Goal: Information Seeking & Learning: Learn about a topic

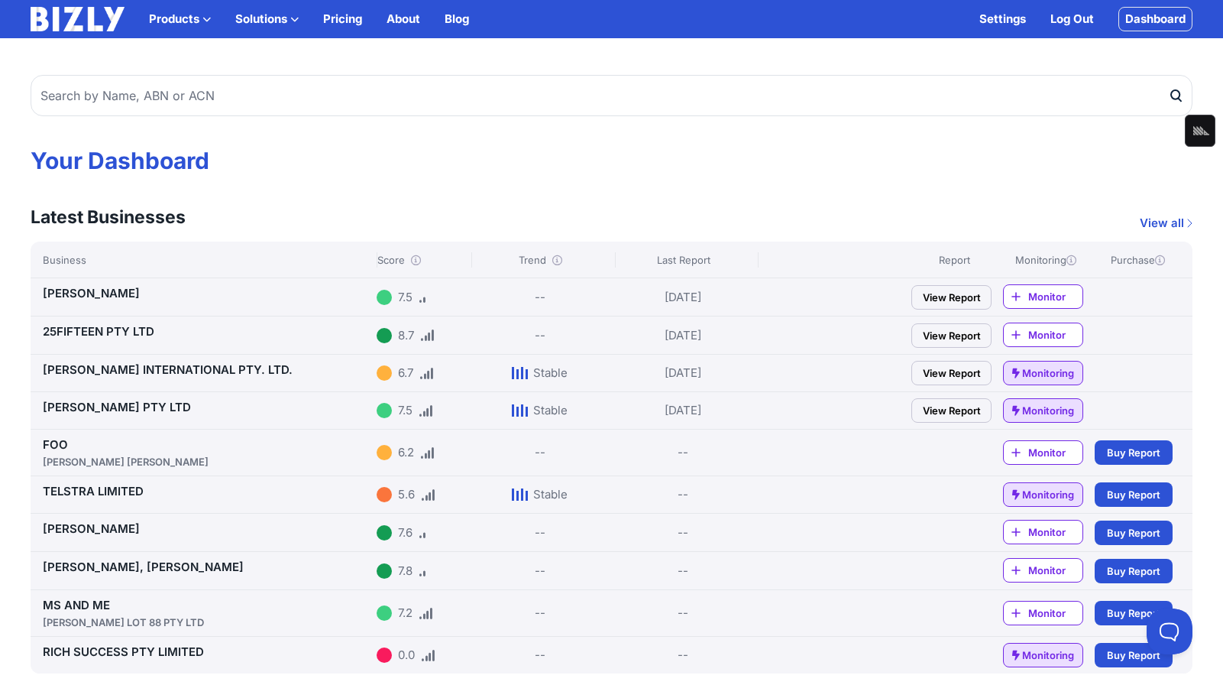
click at [89, 334] on link "25FIFTEEN PTY LTD" at bounding box center [99, 331] width 112 height 15
click at [68, 329] on link "25FIFTEEN PTY LTD" at bounding box center [99, 331] width 112 height 15
click at [126, 494] on link "TELSTRA LIMITED" at bounding box center [93, 491] width 101 height 15
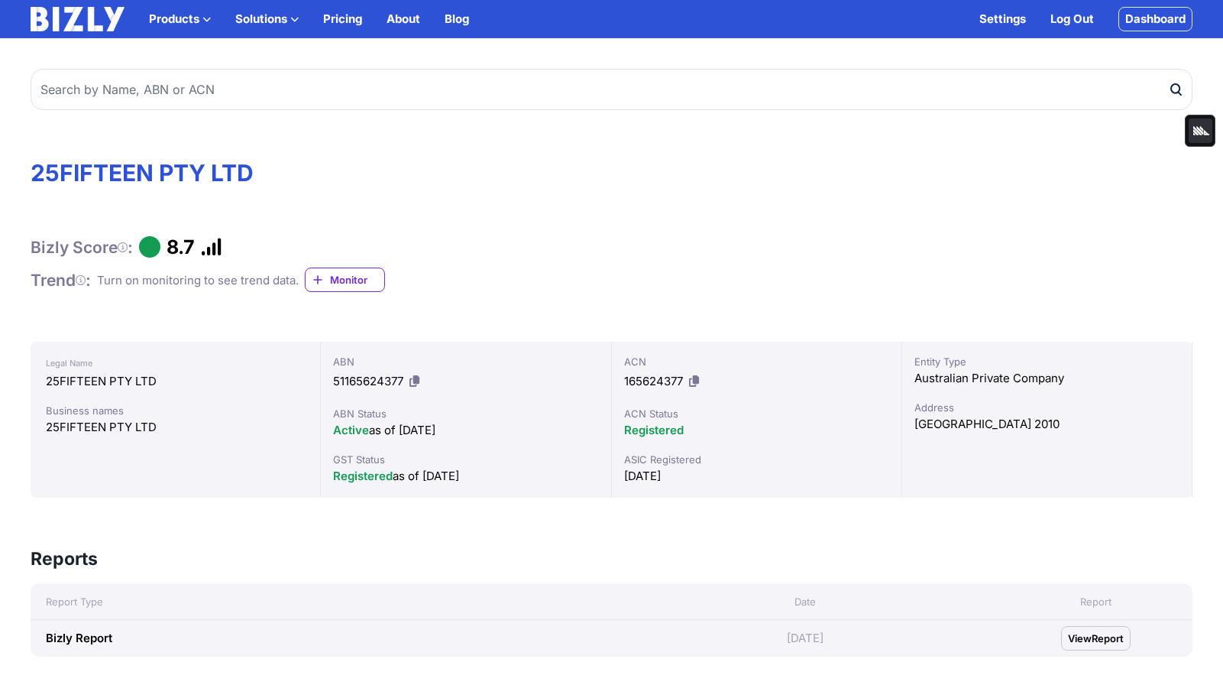
click at [1207, 125] on icon "Minimize" at bounding box center [1201, 130] width 18 height 18
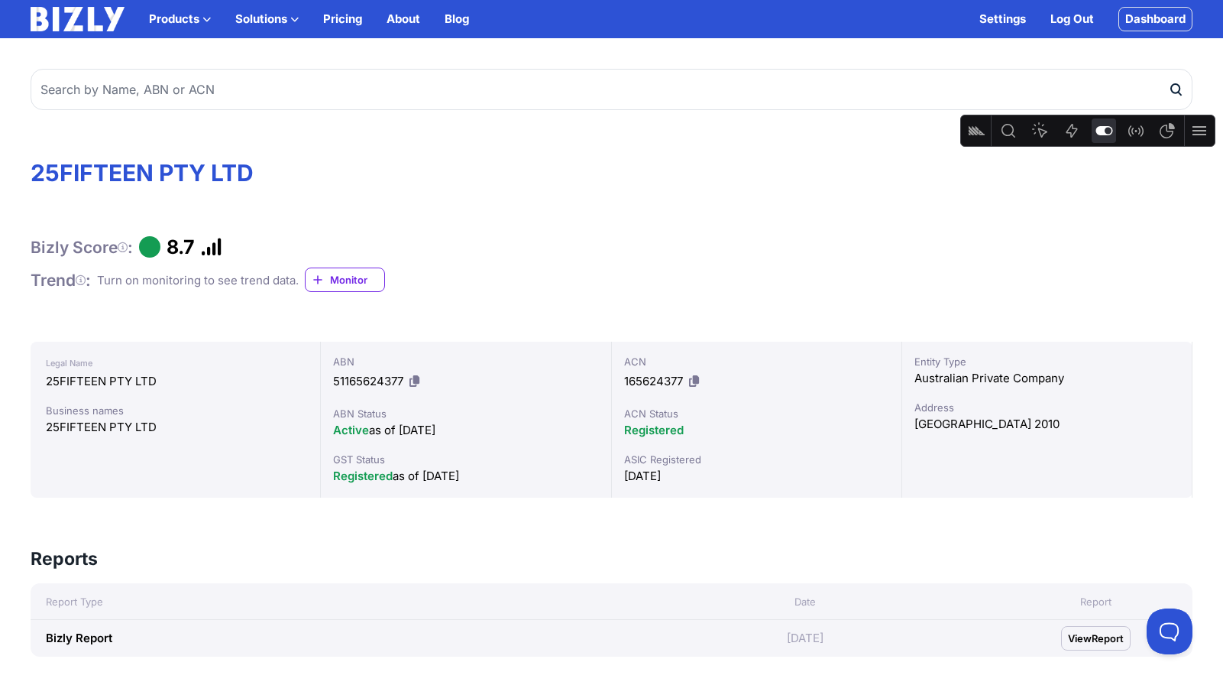
click at [1096, 138] on icon "Feature flags" at bounding box center [1104, 130] width 18 height 18
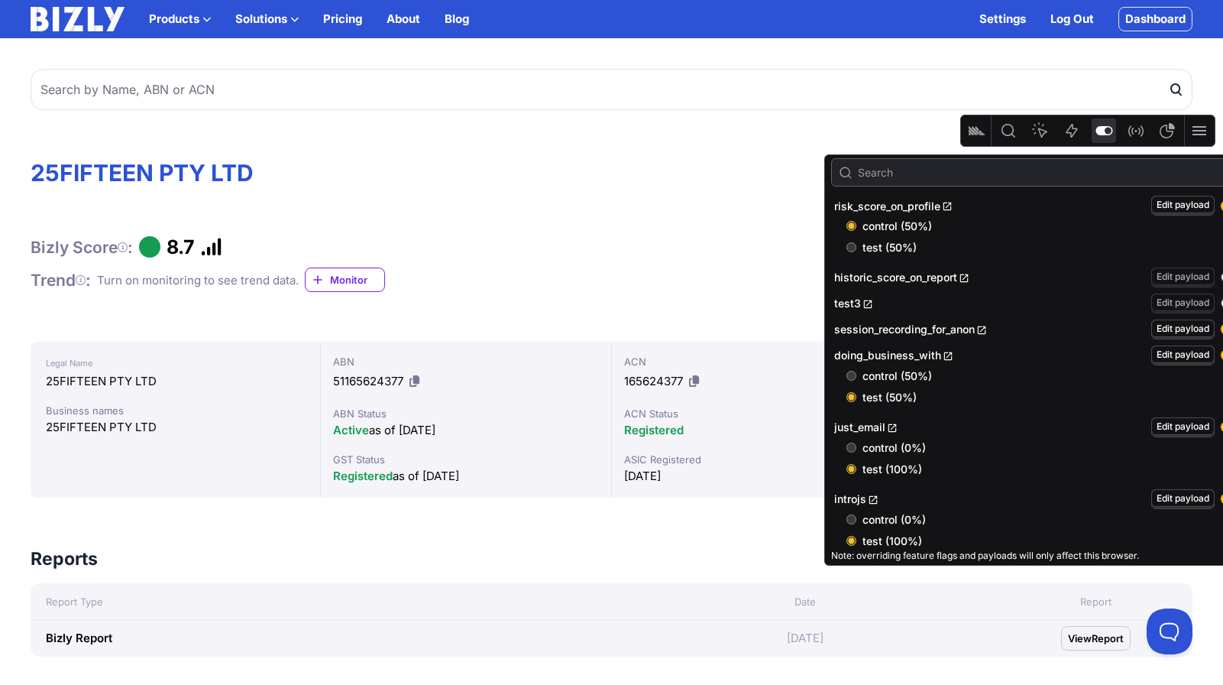
click at [921, 243] on span "test (50%)" at bounding box center [1053, 247] width 380 height 15
click at [856, 243] on input "test (50%)" at bounding box center [851, 247] width 10 height 10
radio input "true"
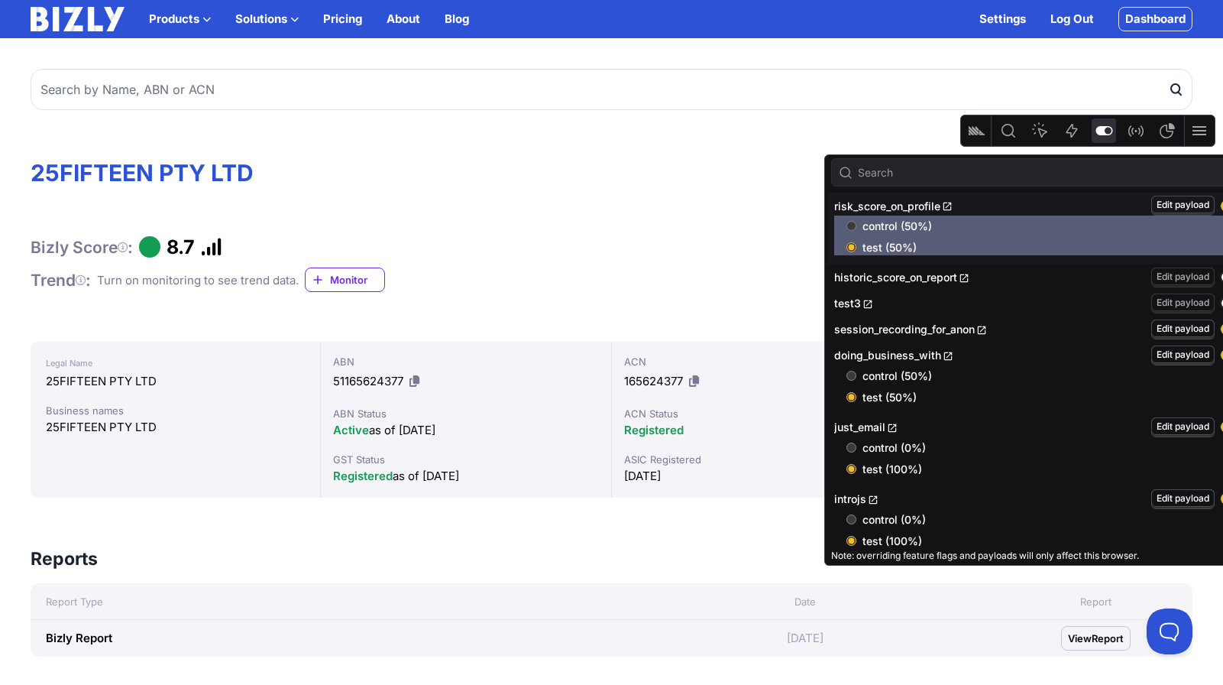
click at [851, 228] on input "control (50%)" at bounding box center [851, 226] width 10 height 10
radio input "true"
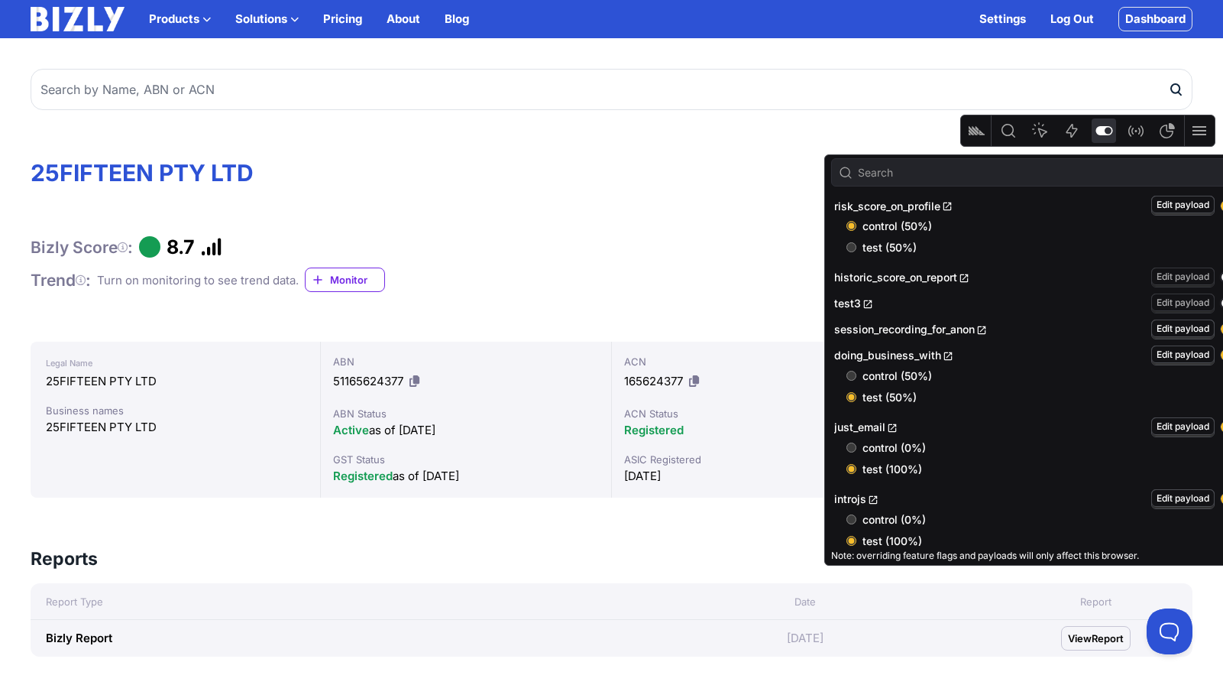
click at [848, 247] on input "test (50%)" at bounding box center [851, 247] width 10 height 10
radio input "true"
radio input "false"
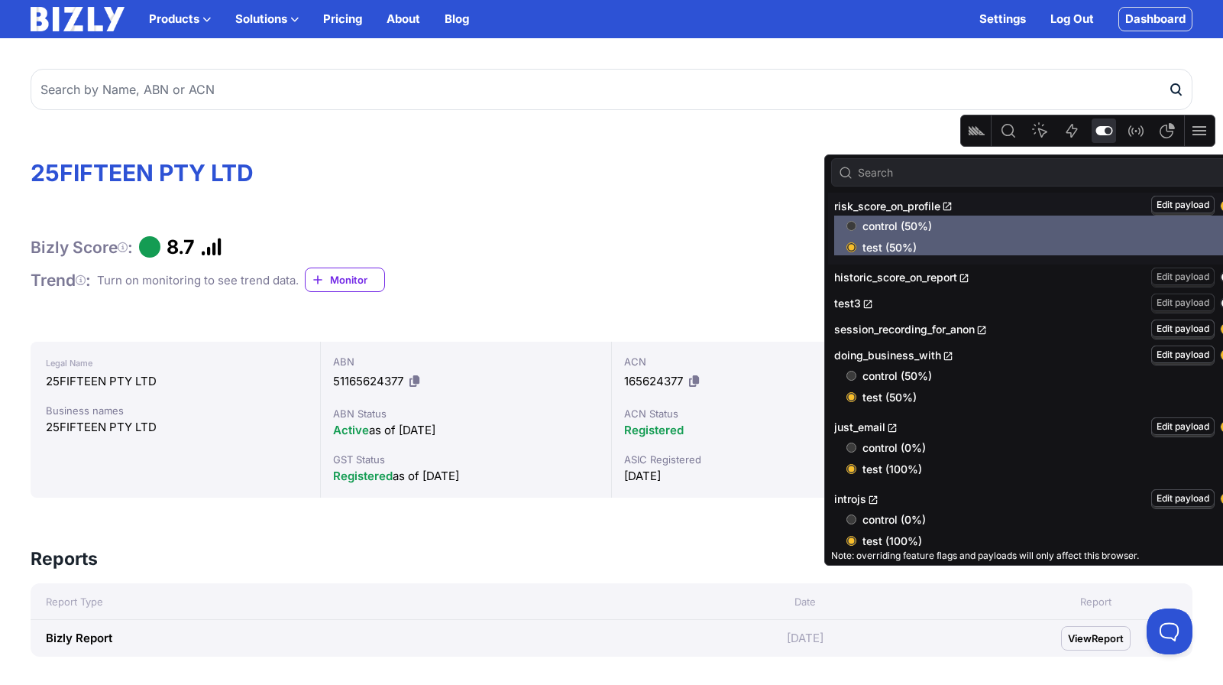
click at [666, 253] on div "Bizly Score : 8.7" at bounding box center [612, 246] width 1162 height 23
click at [381, 287] on link "Monitor" at bounding box center [345, 279] width 80 height 24
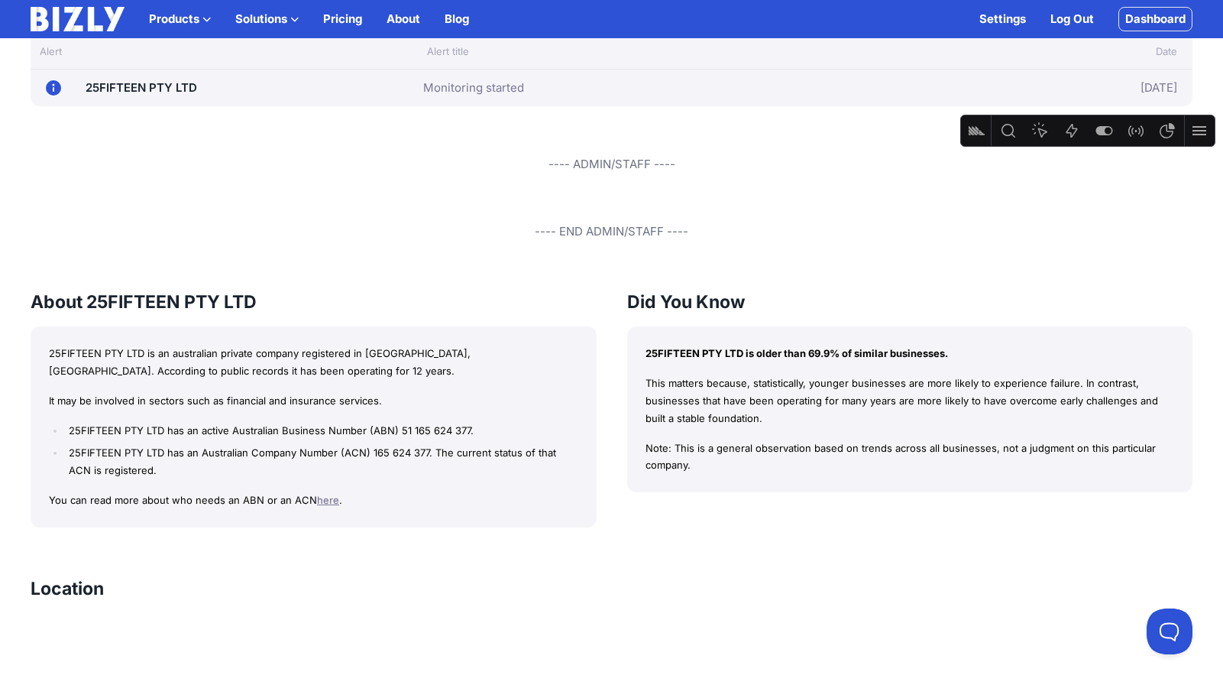
scroll to position [484, 0]
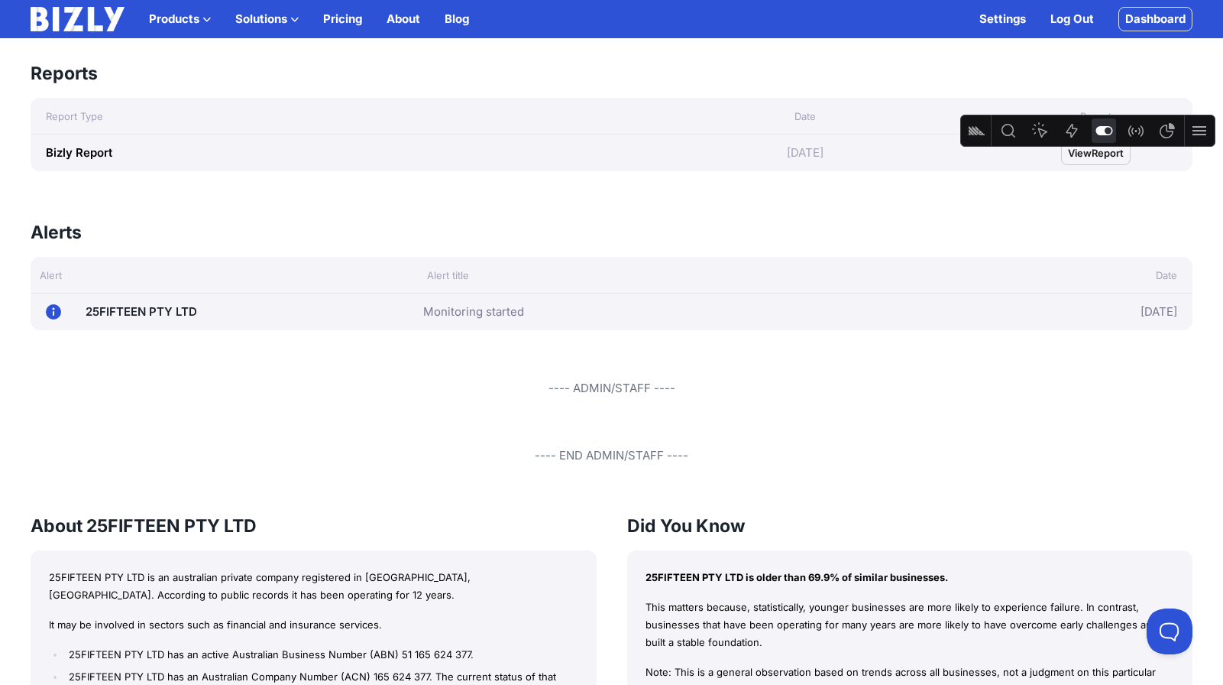
click at [1095, 139] on icon "Feature flags" at bounding box center [1104, 130] width 18 height 18
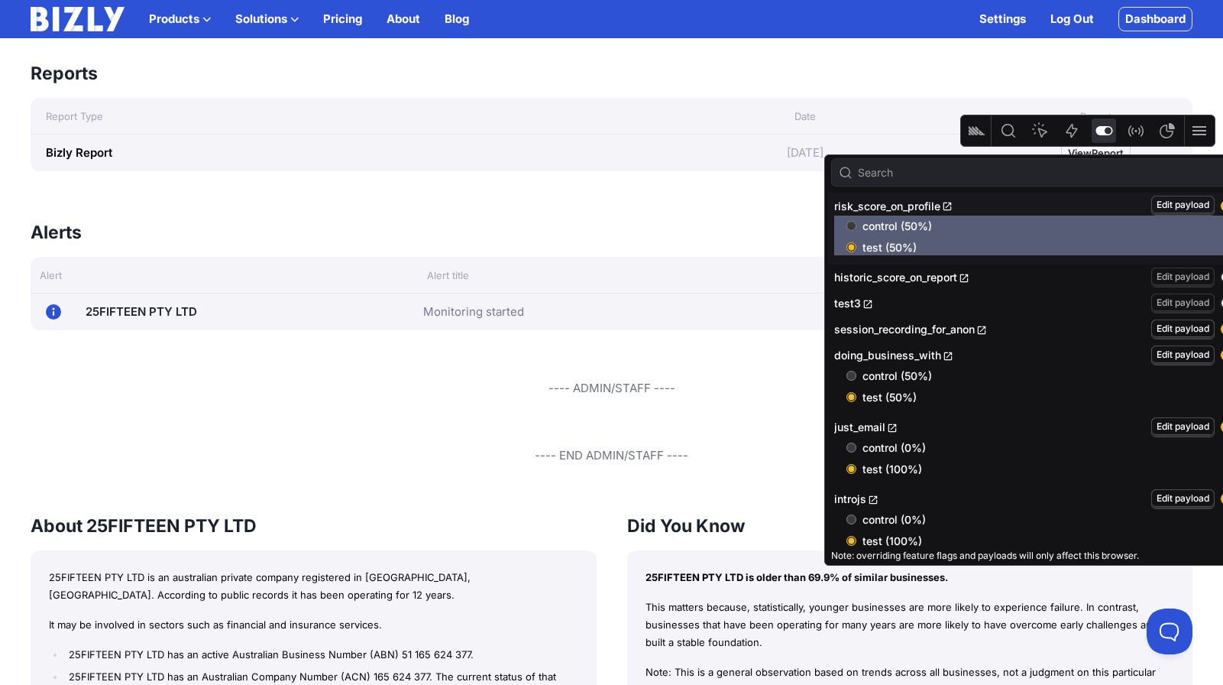
click at [847, 225] on input "control (50%)" at bounding box center [851, 226] width 10 height 10
radio input "true"
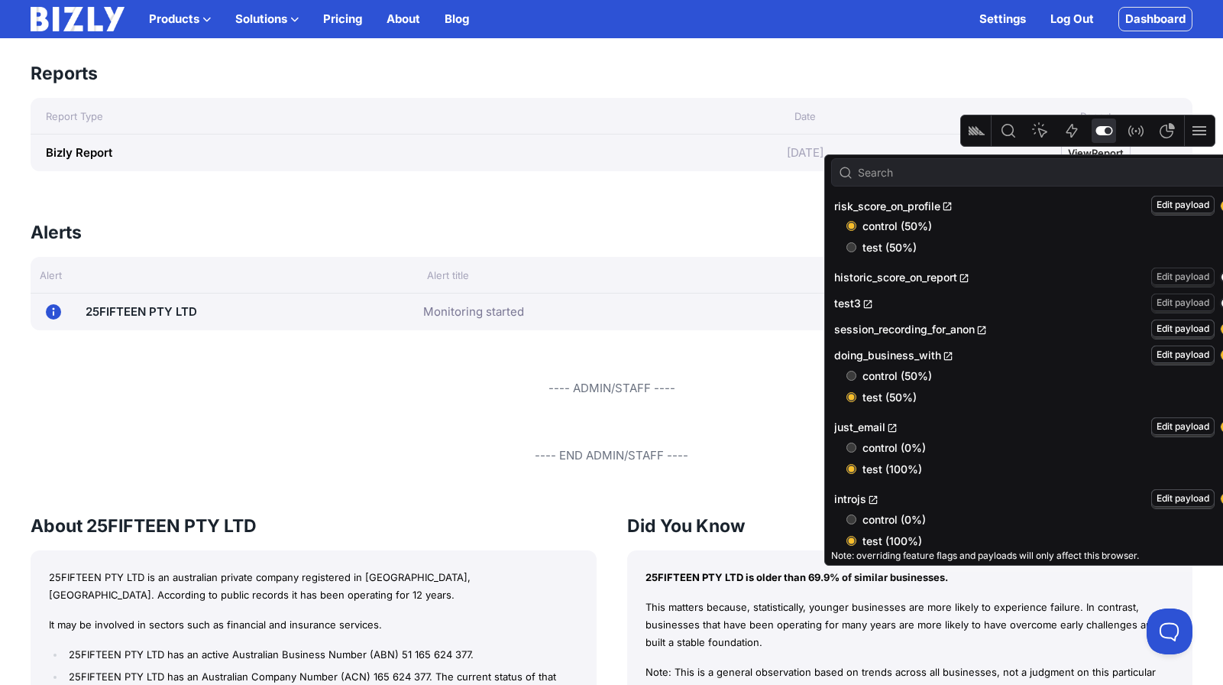
click at [847, 250] on input "test (50%)" at bounding box center [851, 247] width 10 height 10
radio input "true"
radio input "false"
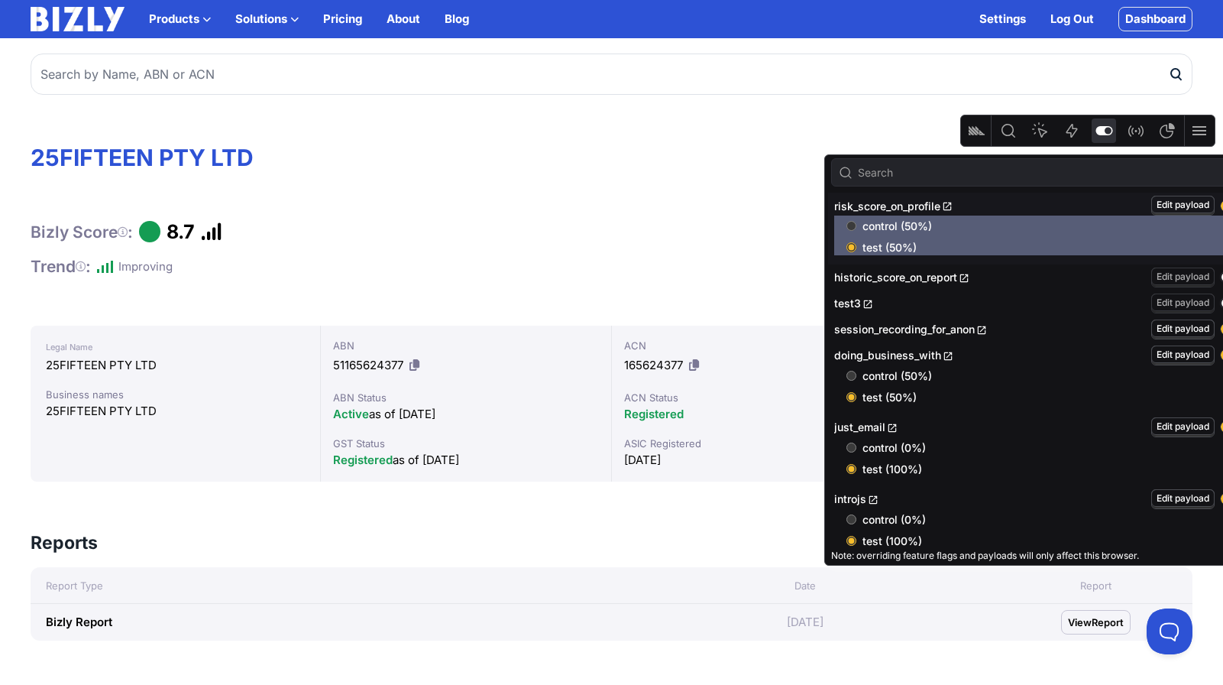
scroll to position [0, 0]
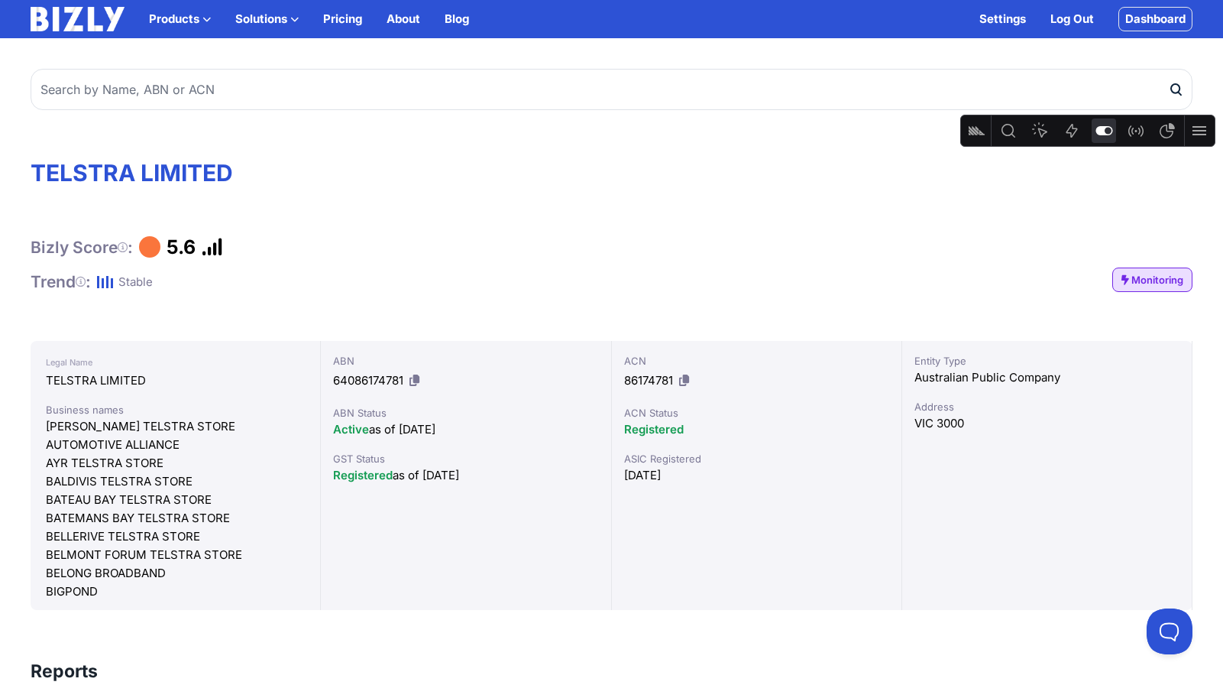
click at [1106, 128] on icon "Feature flags" at bounding box center [1104, 130] width 18 height 18
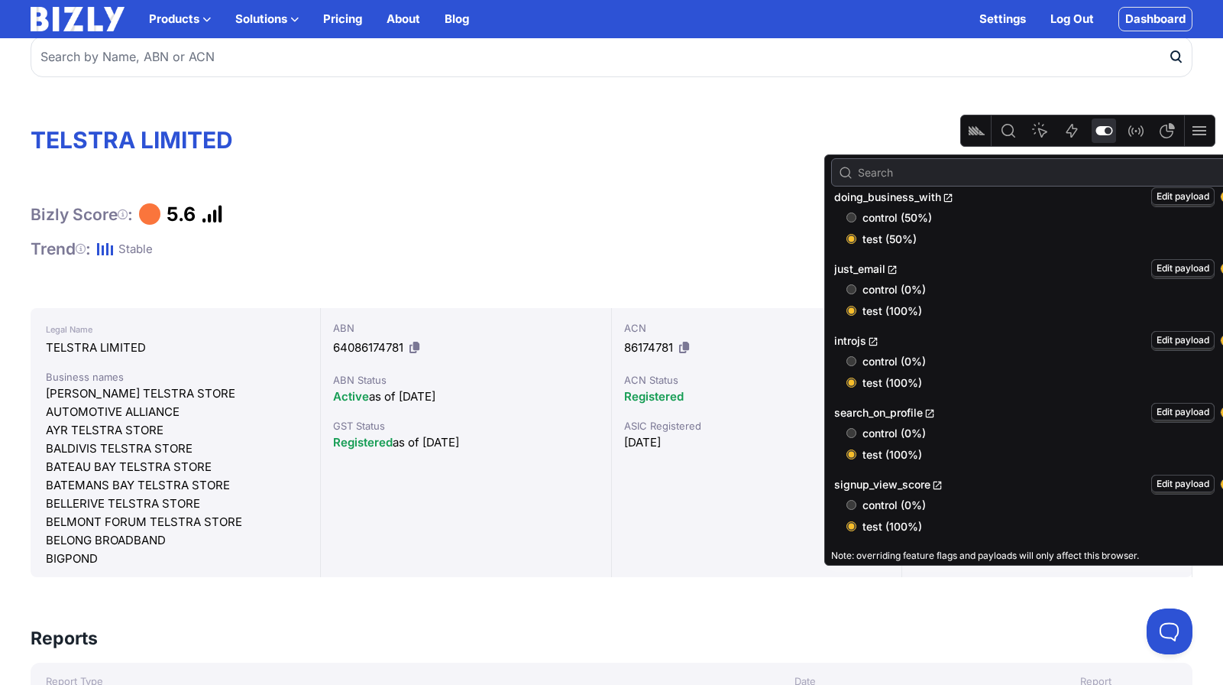
scroll to position [41, 0]
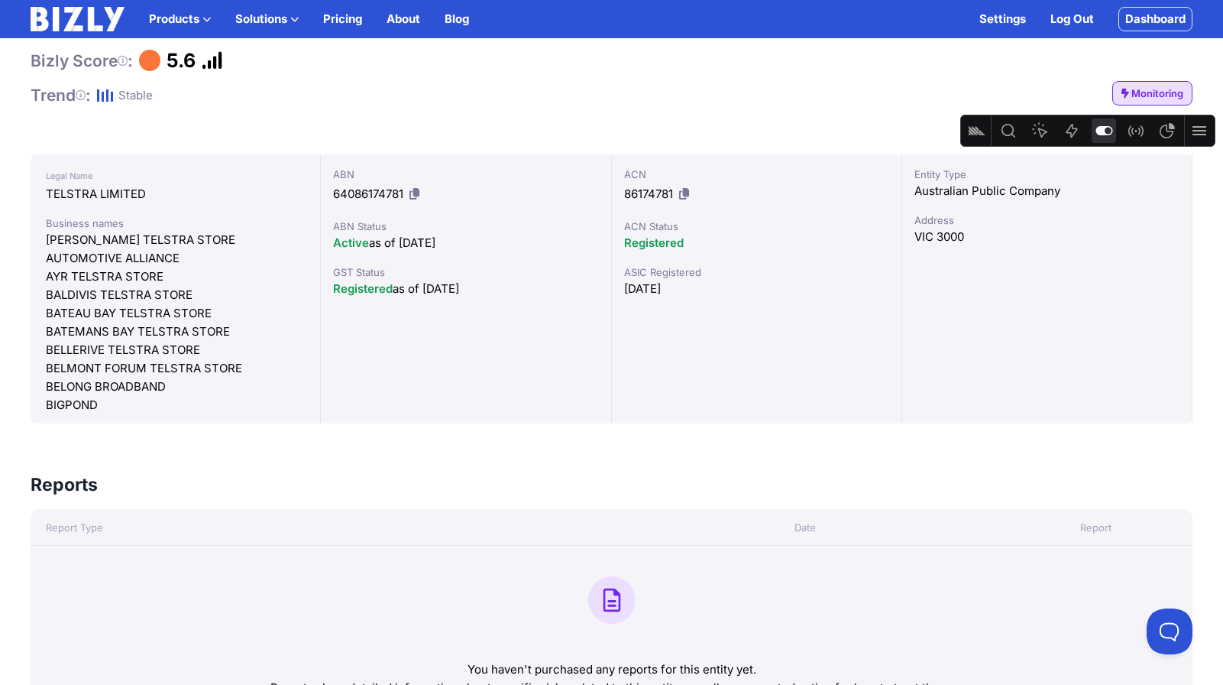
scroll to position [216, 0]
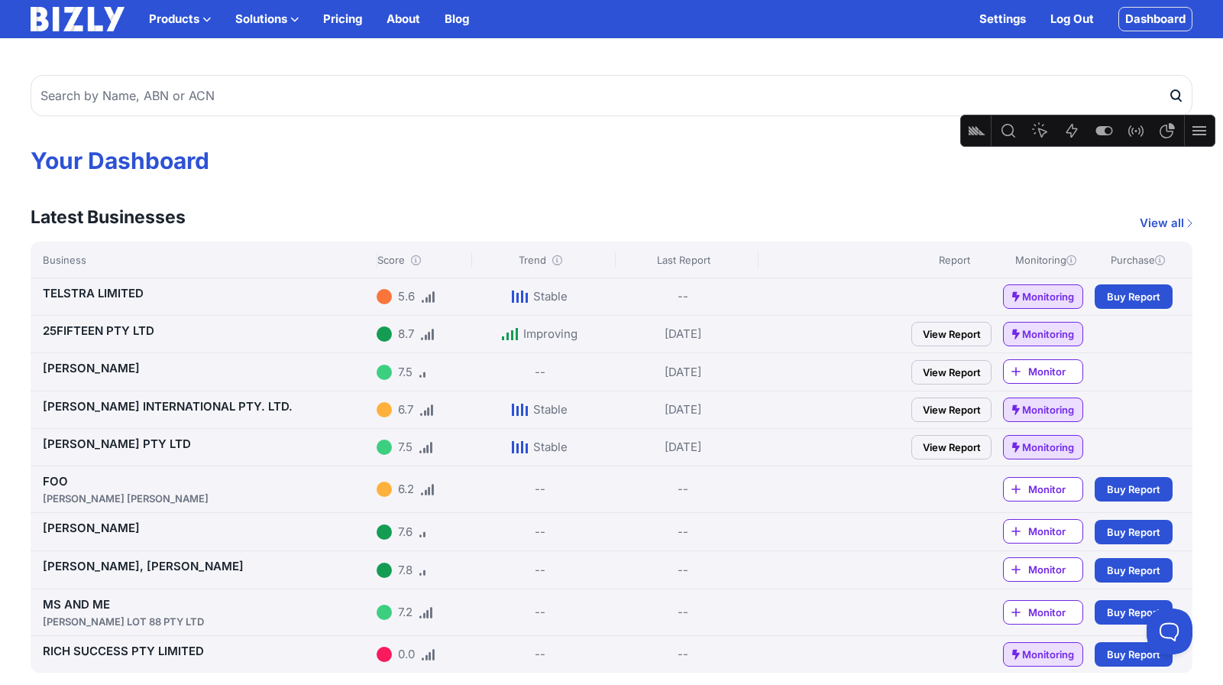
click at [128, 291] on link "TELSTRA LIMITED" at bounding box center [93, 293] width 101 height 15
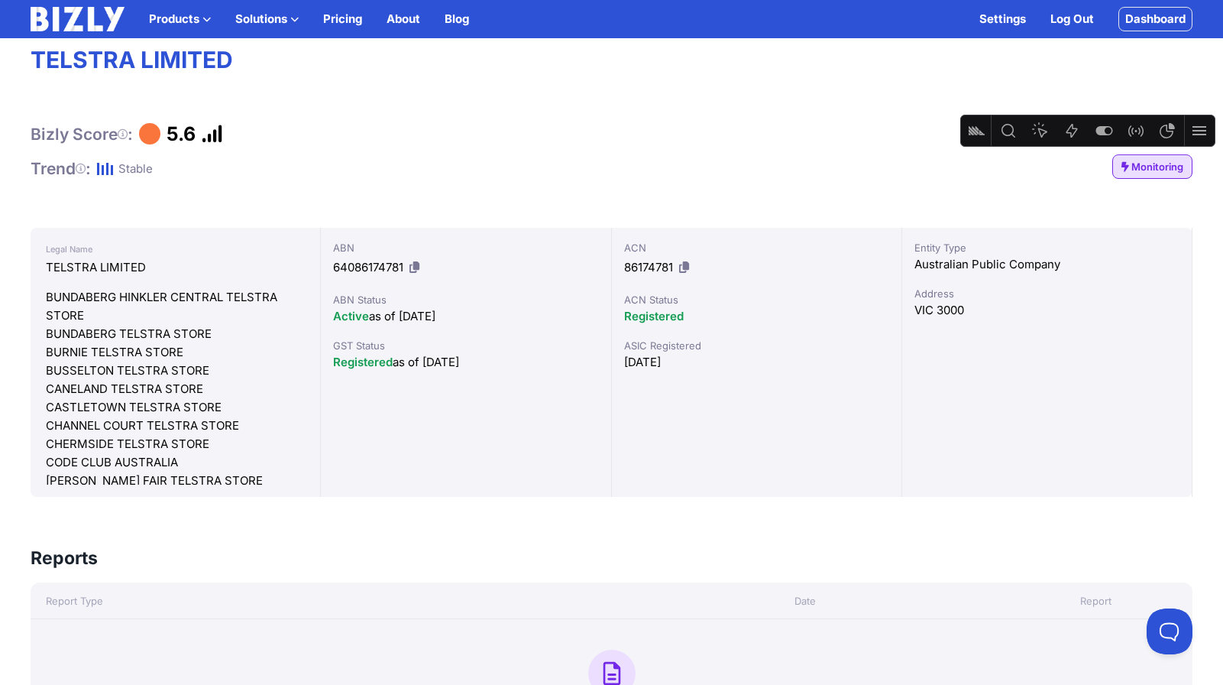
scroll to position [114, 0]
click at [1102, 126] on icon "Feature flags" at bounding box center [1104, 130] width 17 height 9
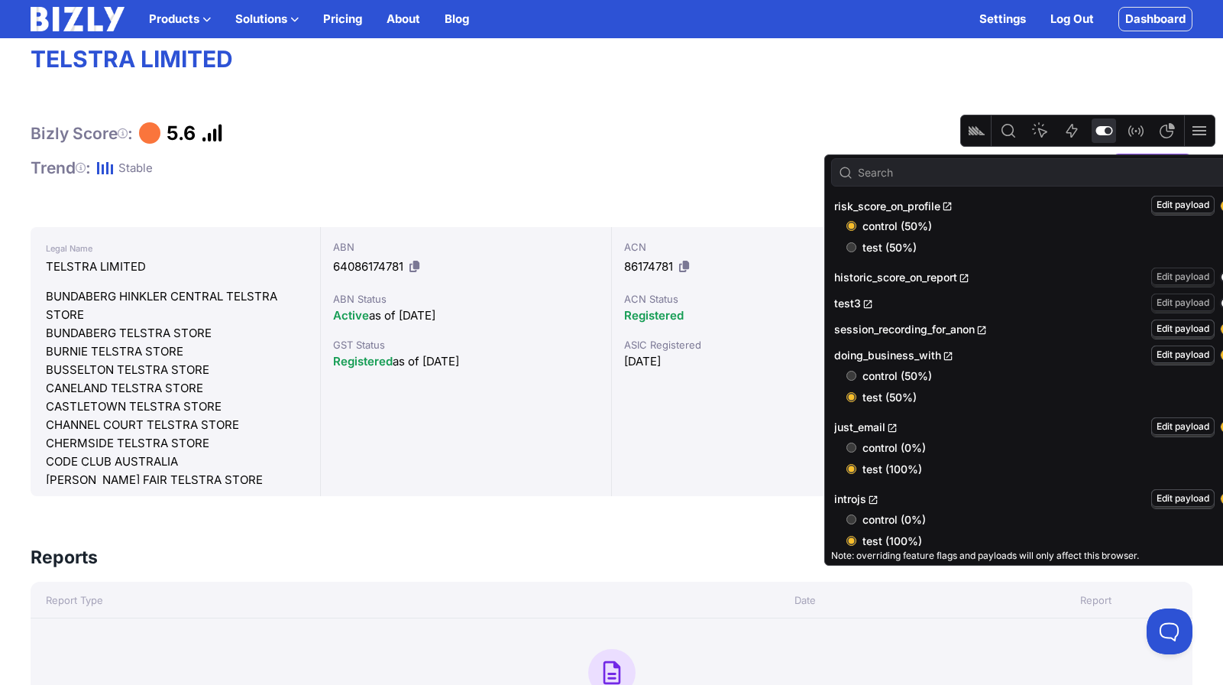
click at [879, 248] on span "test (50%)" at bounding box center [1053, 247] width 380 height 15
click at [856, 248] on input "test (50%)" at bounding box center [851, 247] width 10 height 10
radio input "true"
radio input "false"
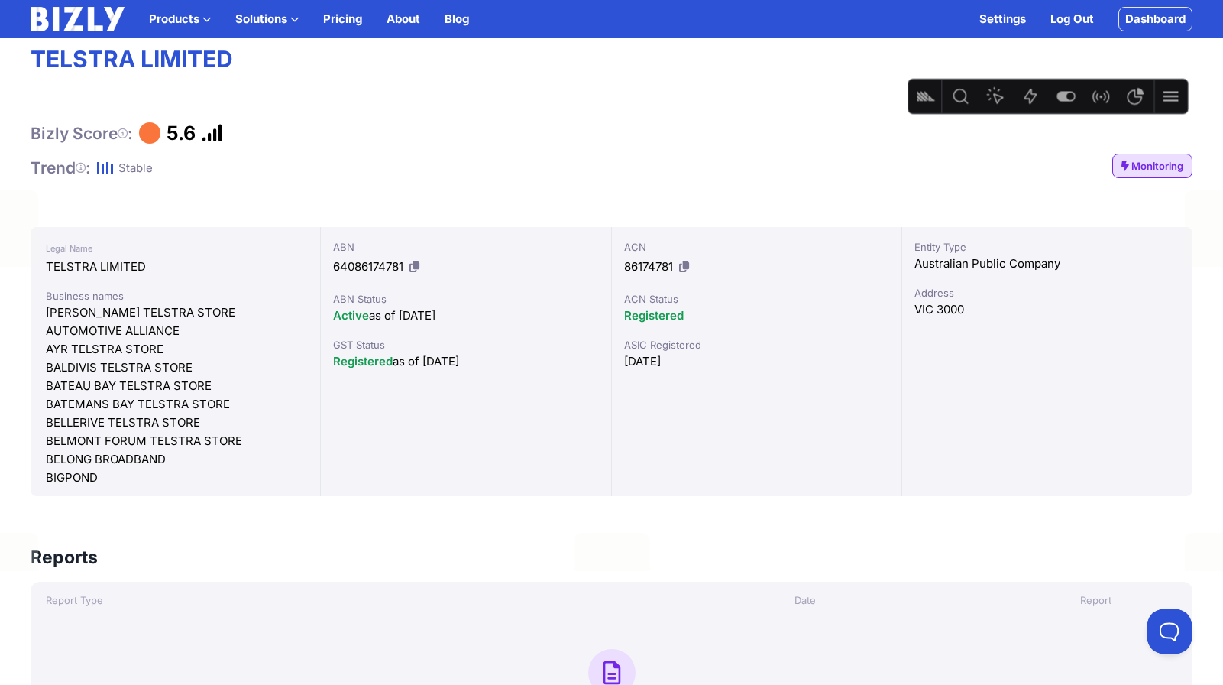
drag, startPoint x: 983, startPoint y: 122, endPoint x: 943, endPoint y: 87, distance: 53.6
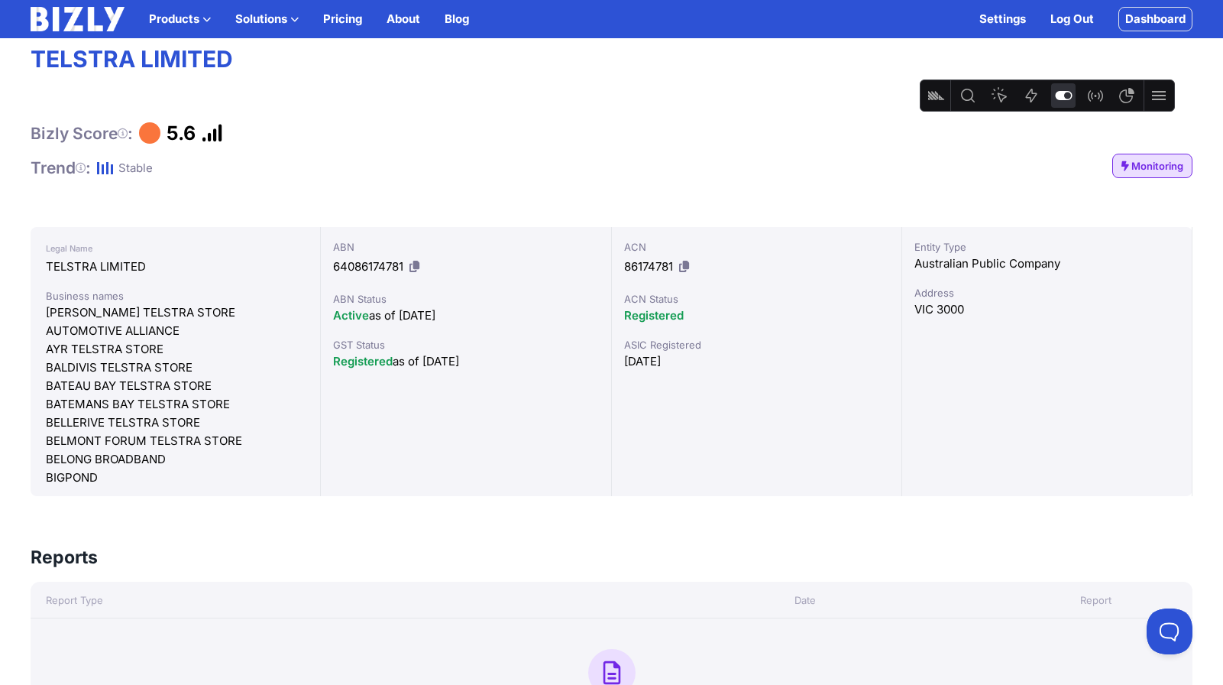
click at [1056, 96] on icon "Feature flags" at bounding box center [1063, 95] width 17 height 9
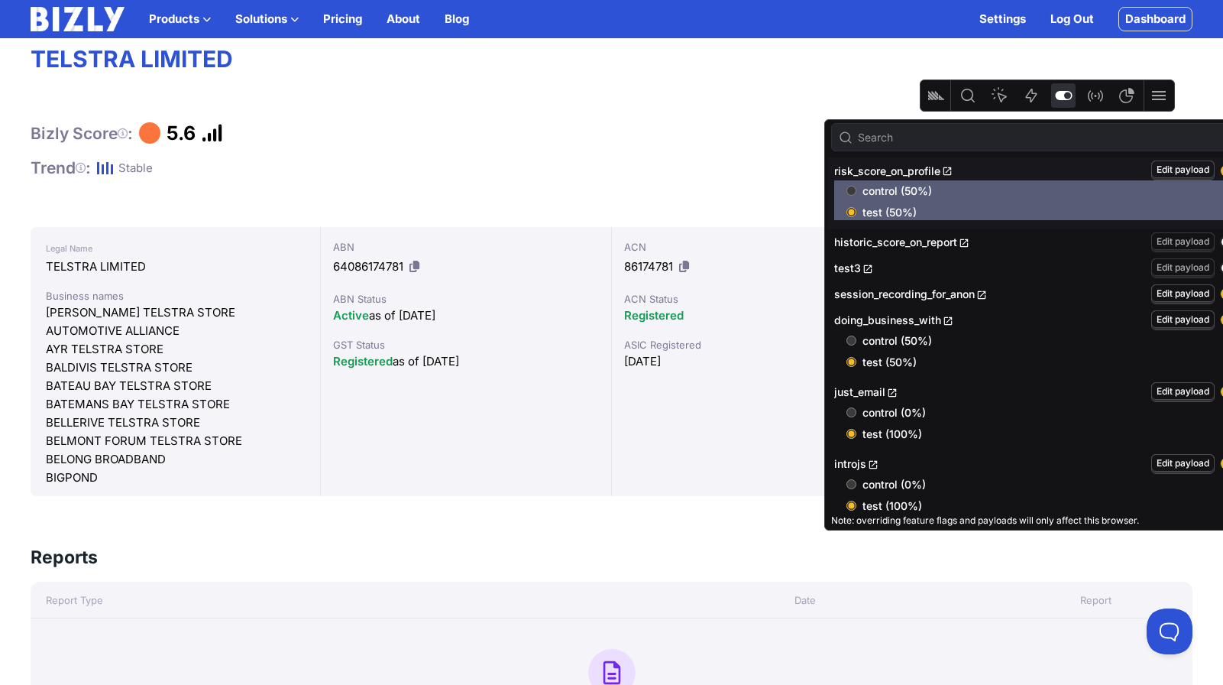
drag, startPoint x: 829, startPoint y: 144, endPoint x: 755, endPoint y: 145, distance: 74.1
click at [989, 239] on div "historic_score_on_report" at bounding box center [989, 242] width 311 height 16
click at [931, 242] on link "historic_score_on_report" at bounding box center [901, 241] width 135 height 13
click at [1221, 243] on button "button" at bounding box center [1231, 241] width 21 height 11
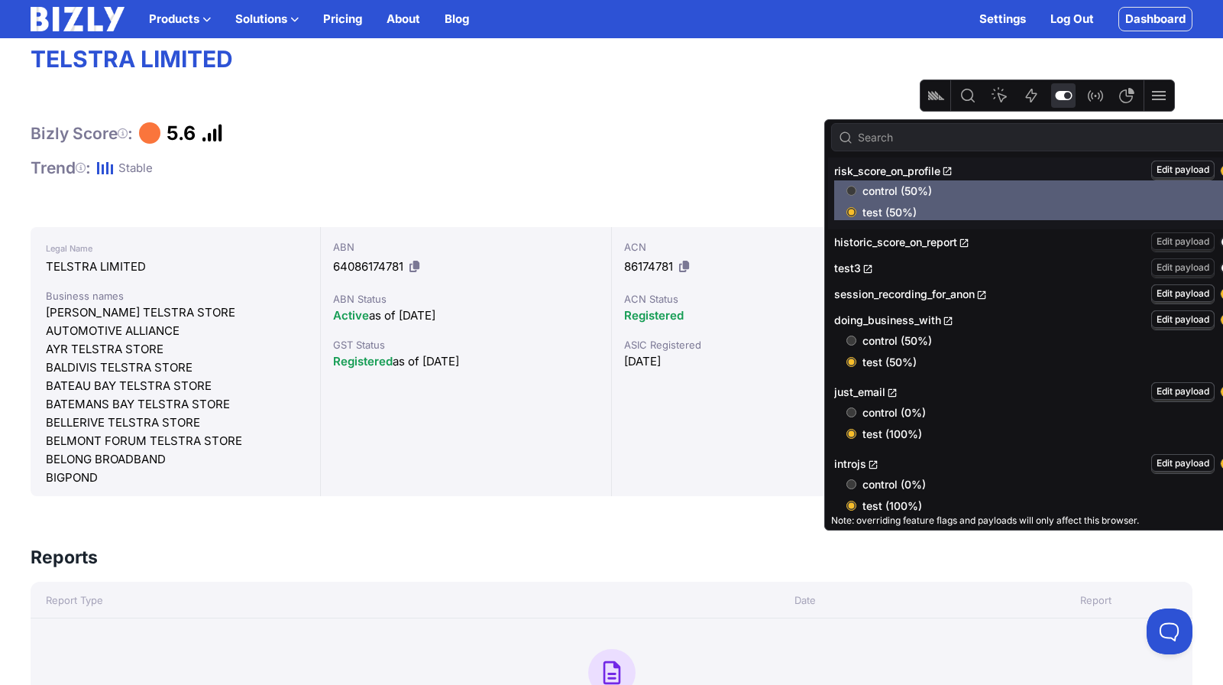
radio input "true"
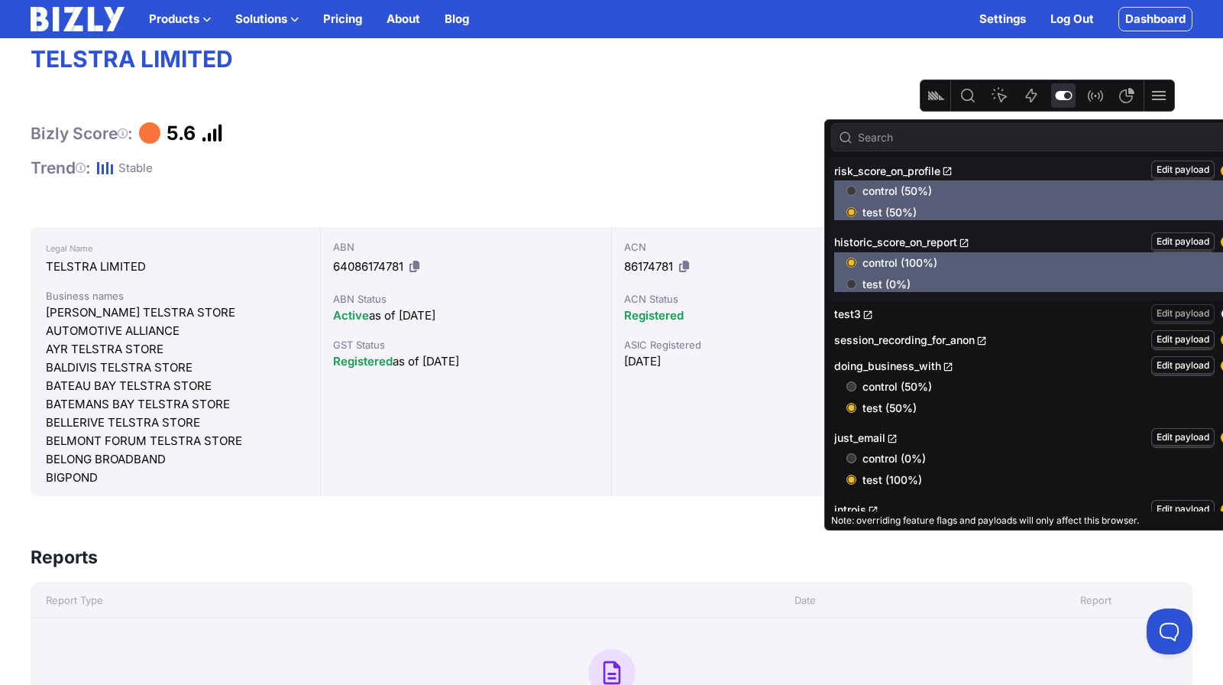
click at [883, 282] on span "test (0%)" at bounding box center [1053, 284] width 380 height 15
click at [856, 282] on input "test (0%)" at bounding box center [851, 284] width 10 height 10
radio input "true"
radio input "false"
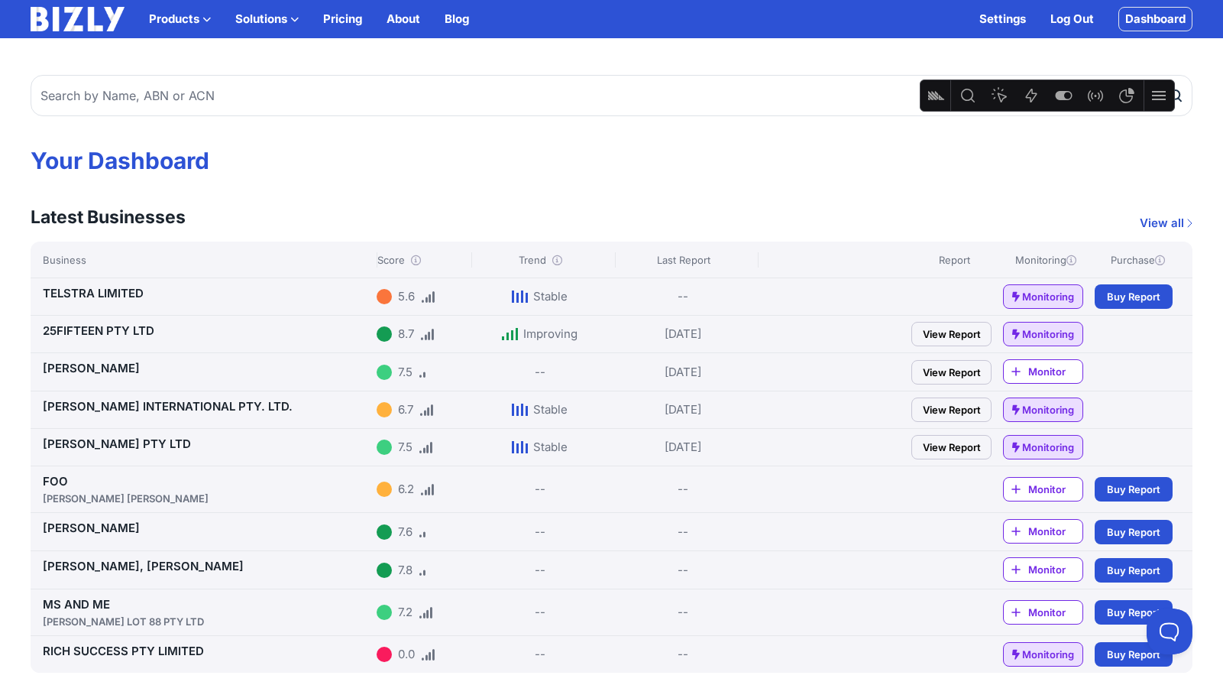
click at [106, 330] on link "25FIFTEEN PTY LTD" at bounding box center [99, 330] width 112 height 15
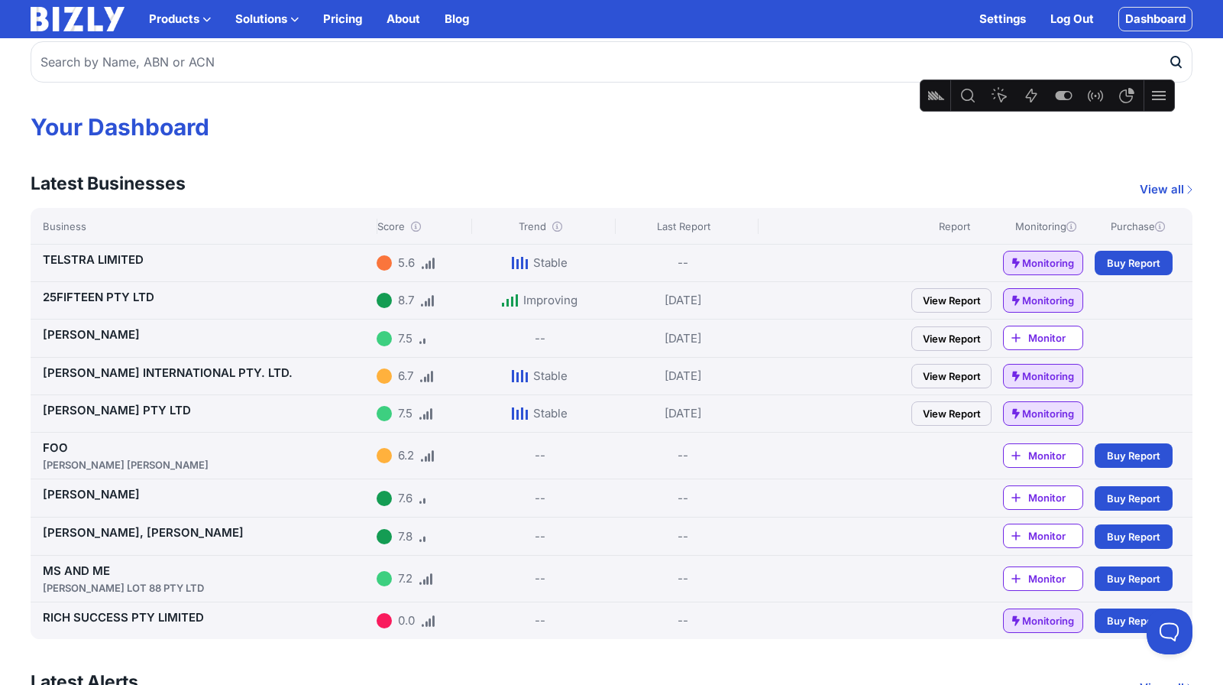
scroll to position [115, 0]
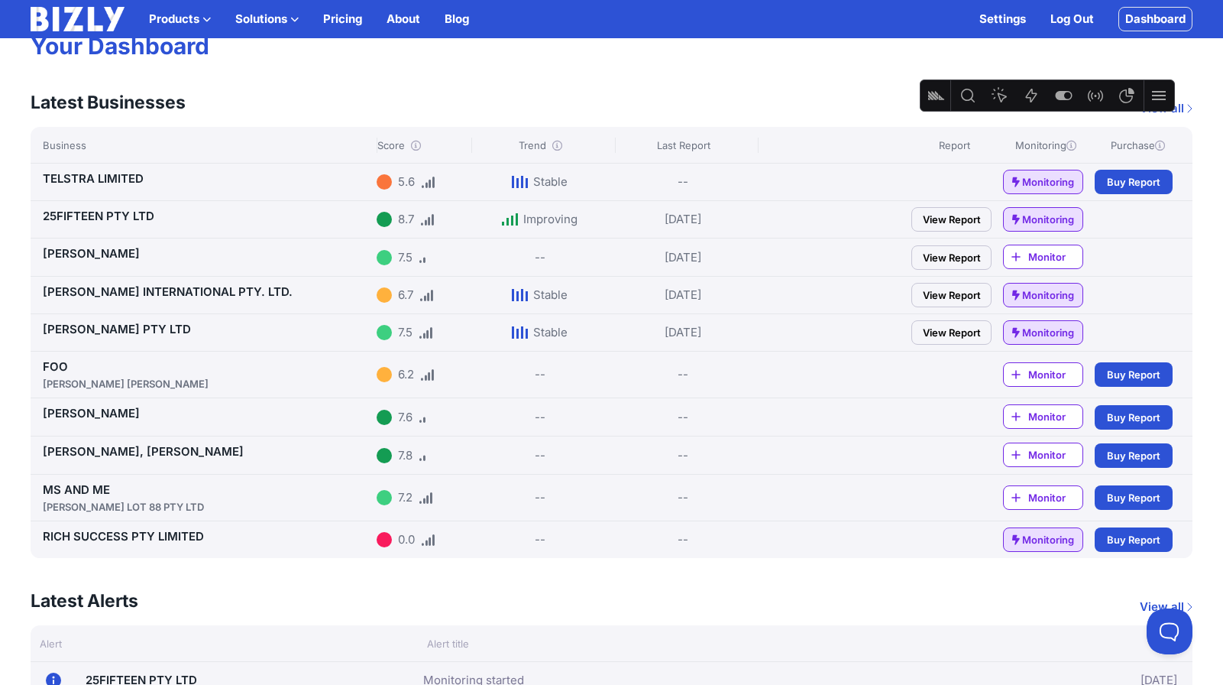
click at [90, 330] on link "TESS MAREE PTY LTD" at bounding box center [117, 329] width 148 height 15
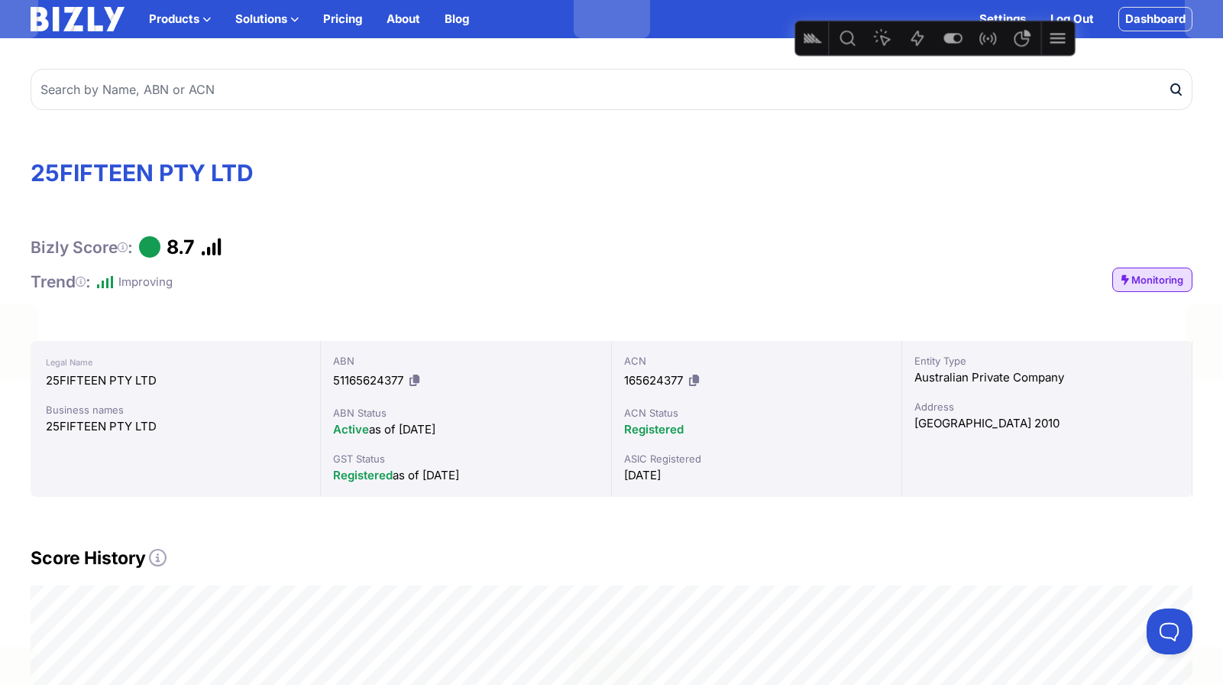
drag, startPoint x: 935, startPoint y: 97, endPoint x: 820, endPoint y: 38, distance: 129.5
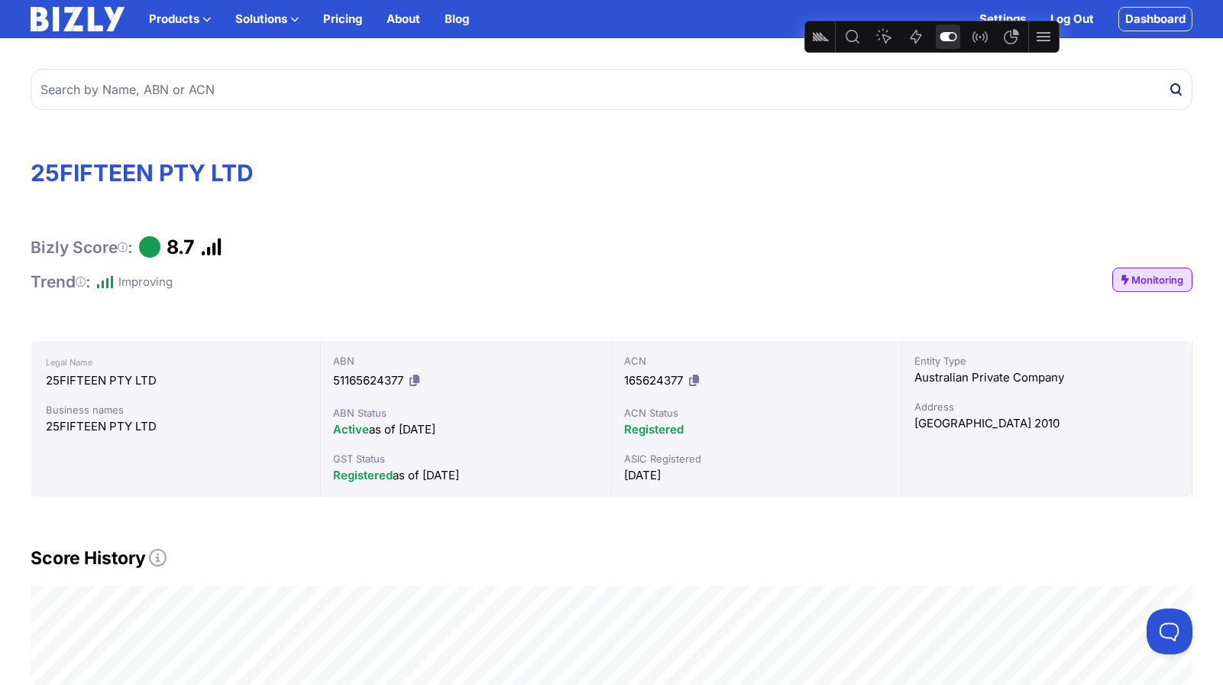
click at [953, 40] on icon "Feature flags" at bounding box center [948, 36] width 17 height 9
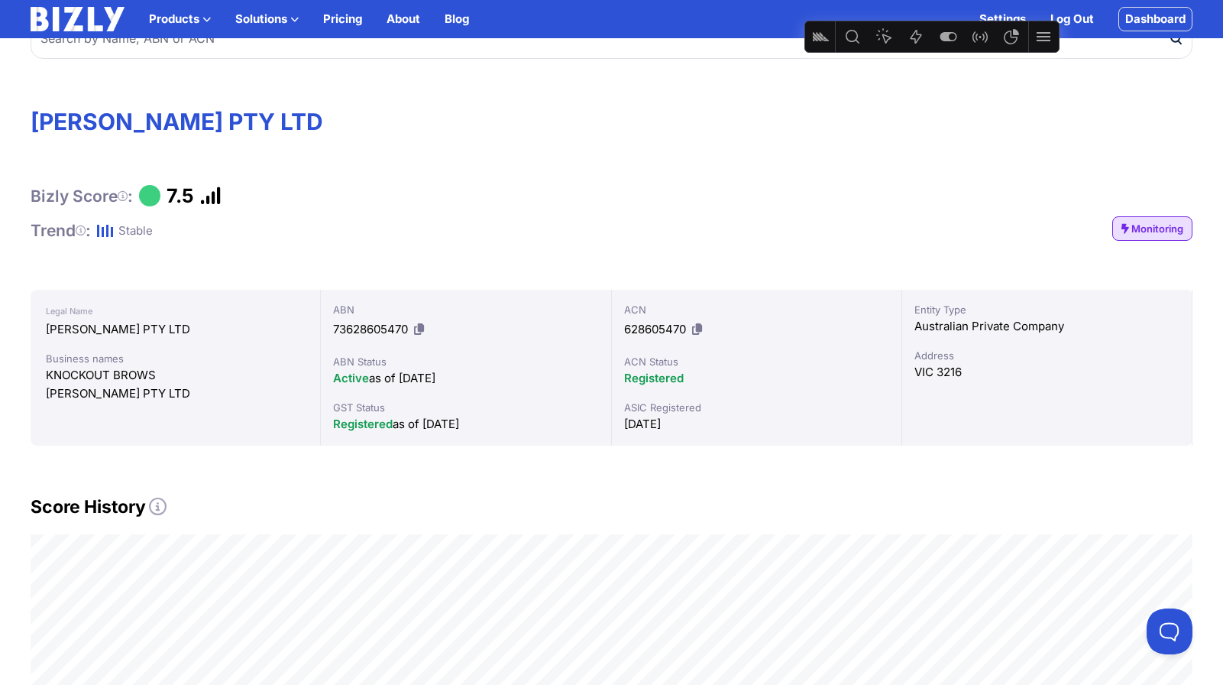
scroll to position [131, 0]
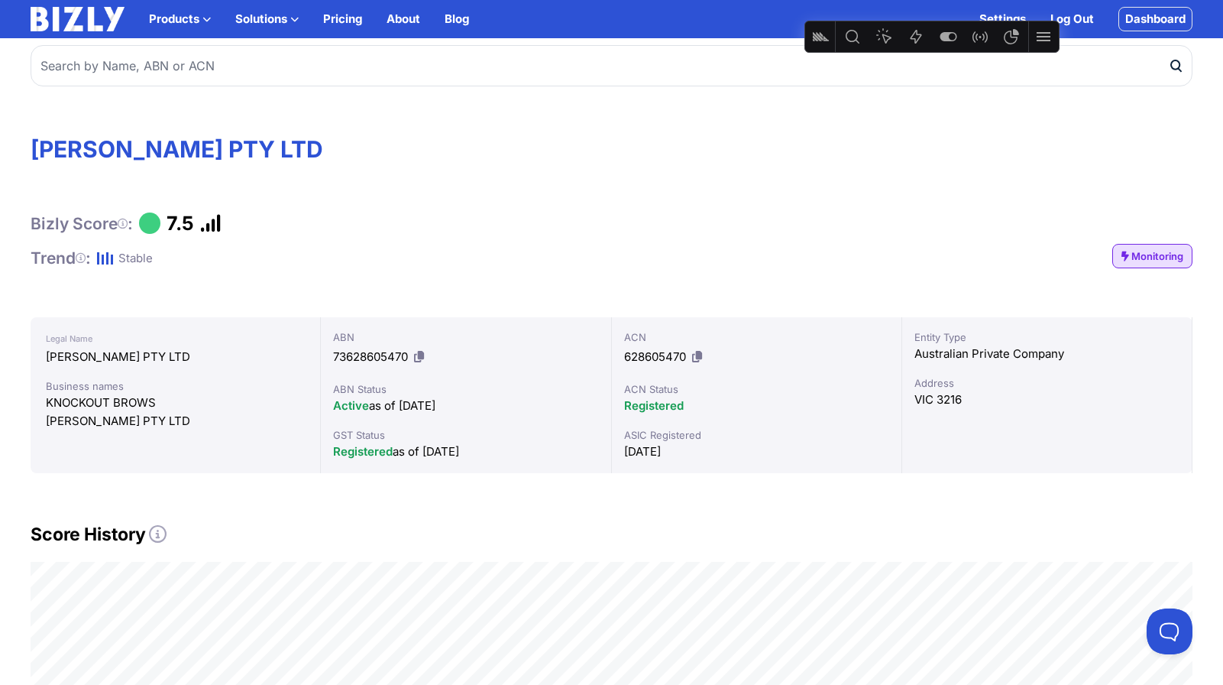
scroll to position [22, 0]
click at [422, 360] on icon at bounding box center [419, 357] width 10 height 11
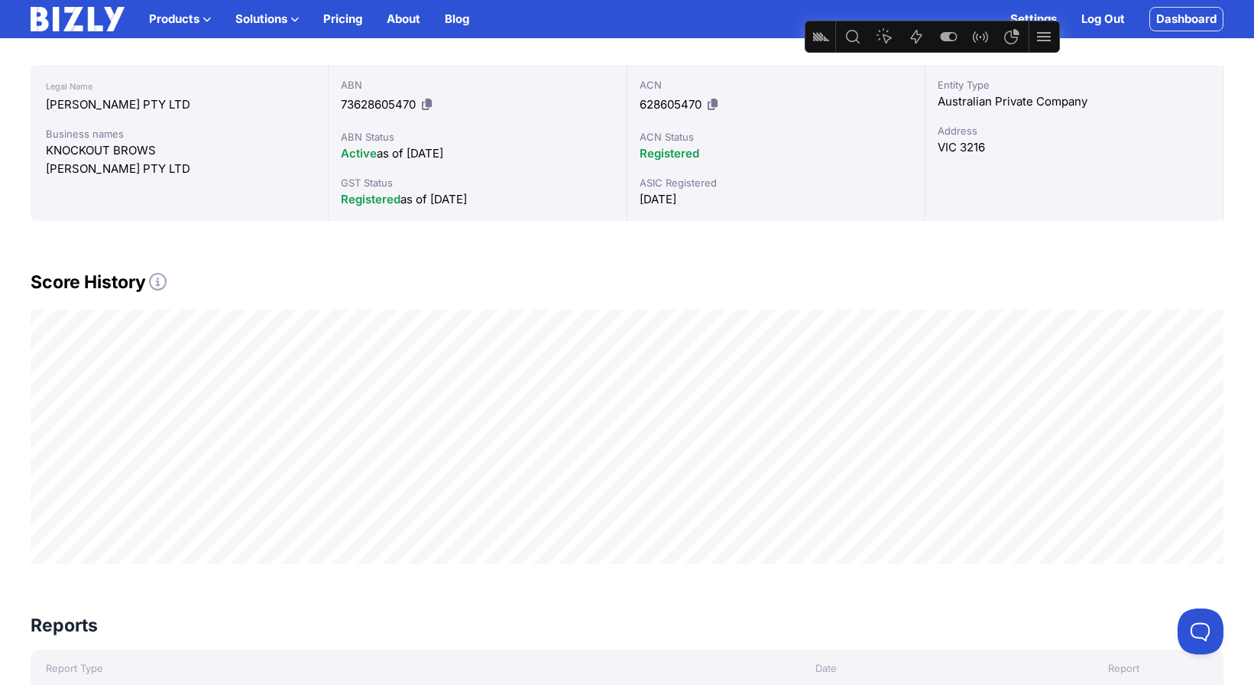
scroll to position [277, 0]
click at [940, 40] on icon "Feature flags" at bounding box center [948, 37] width 18 height 18
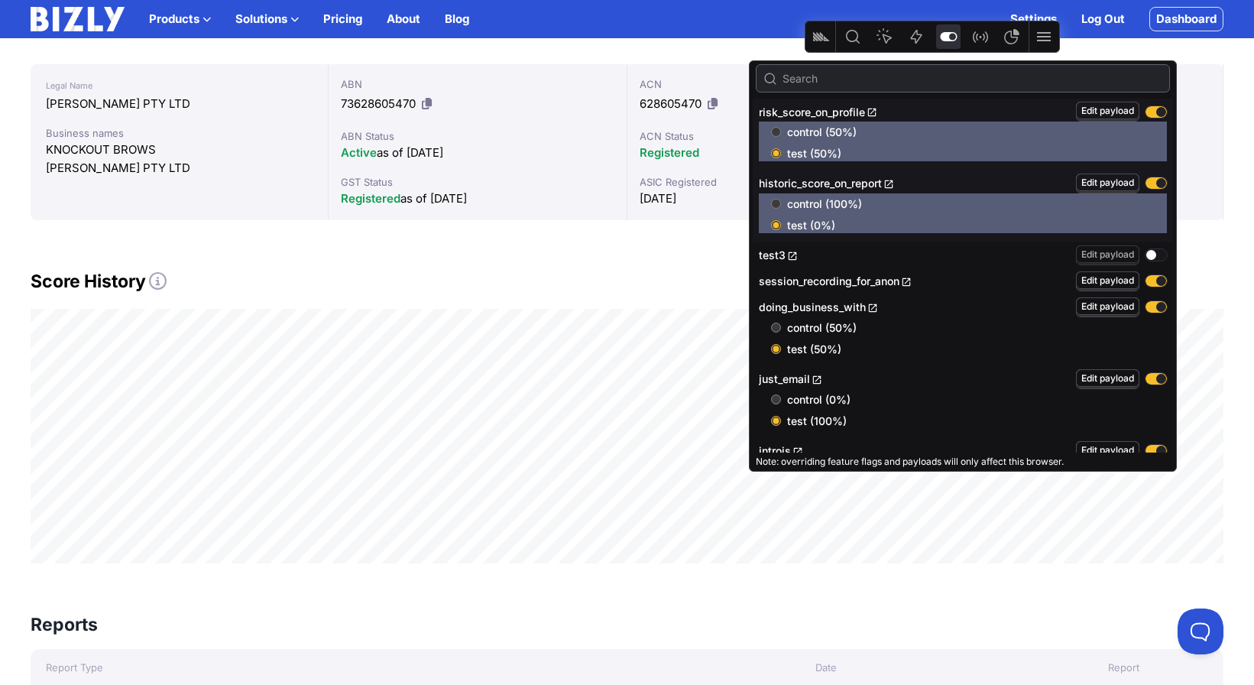
click at [1148, 184] on button "button" at bounding box center [1155, 182] width 21 height 11
radio input "false"
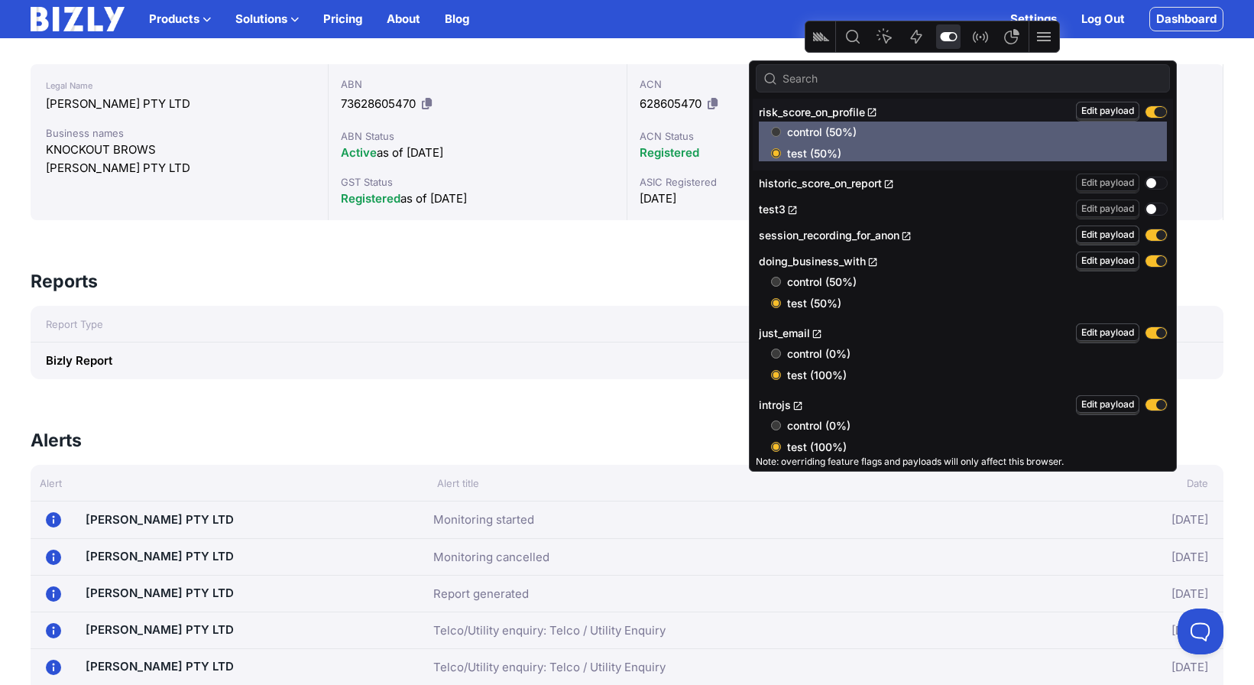
click at [1147, 112] on button "button" at bounding box center [1155, 111] width 21 height 11
radio input "false"
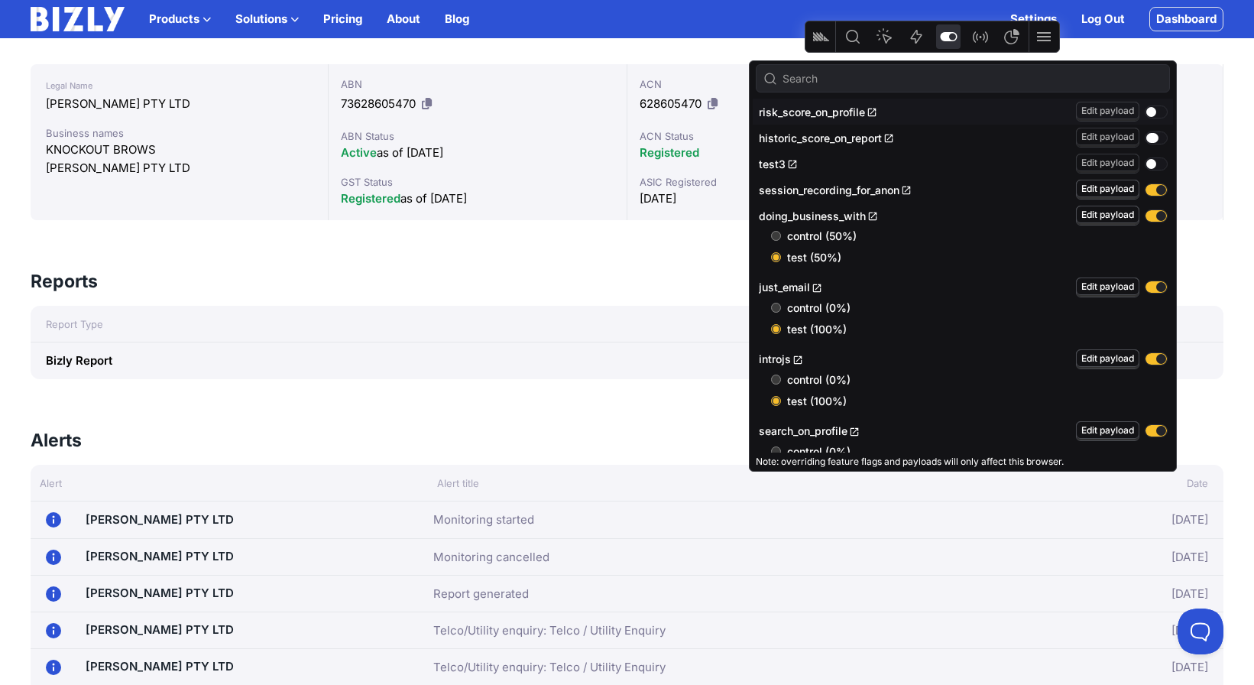
click at [1147, 138] on button "button" at bounding box center [1155, 137] width 21 height 11
radio input "true"
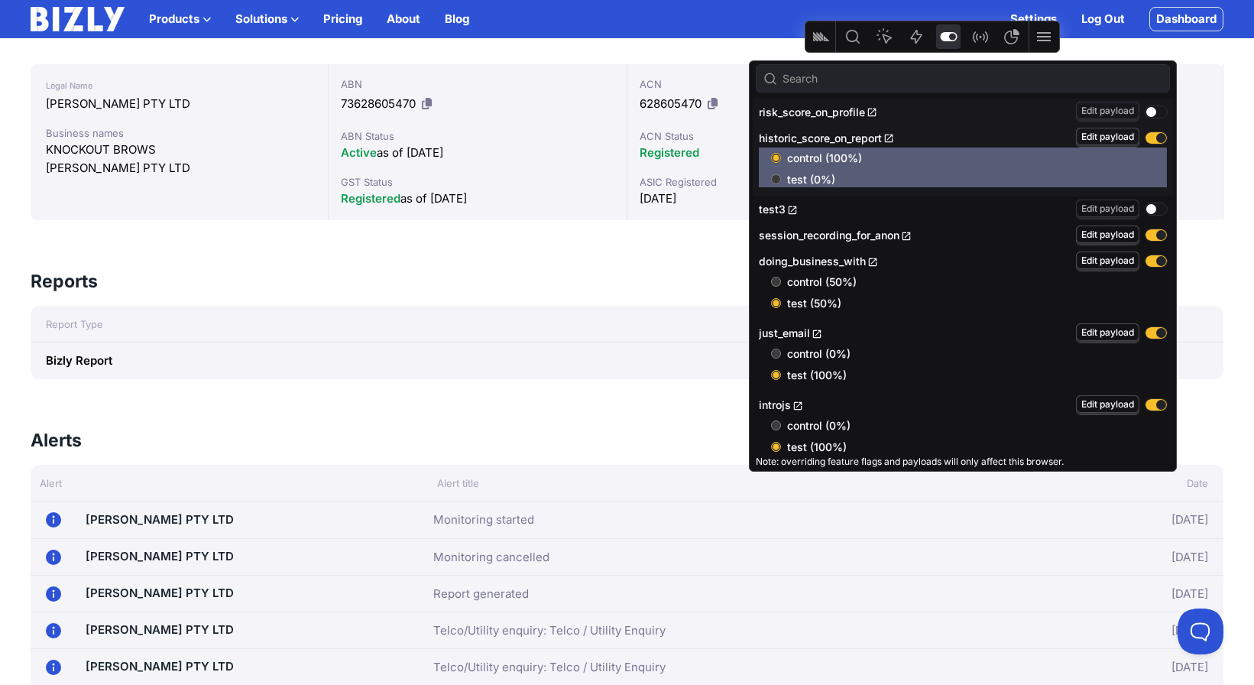
click at [774, 179] on input "test (0%)" at bounding box center [776, 179] width 10 height 10
radio input "true"
radio input "false"
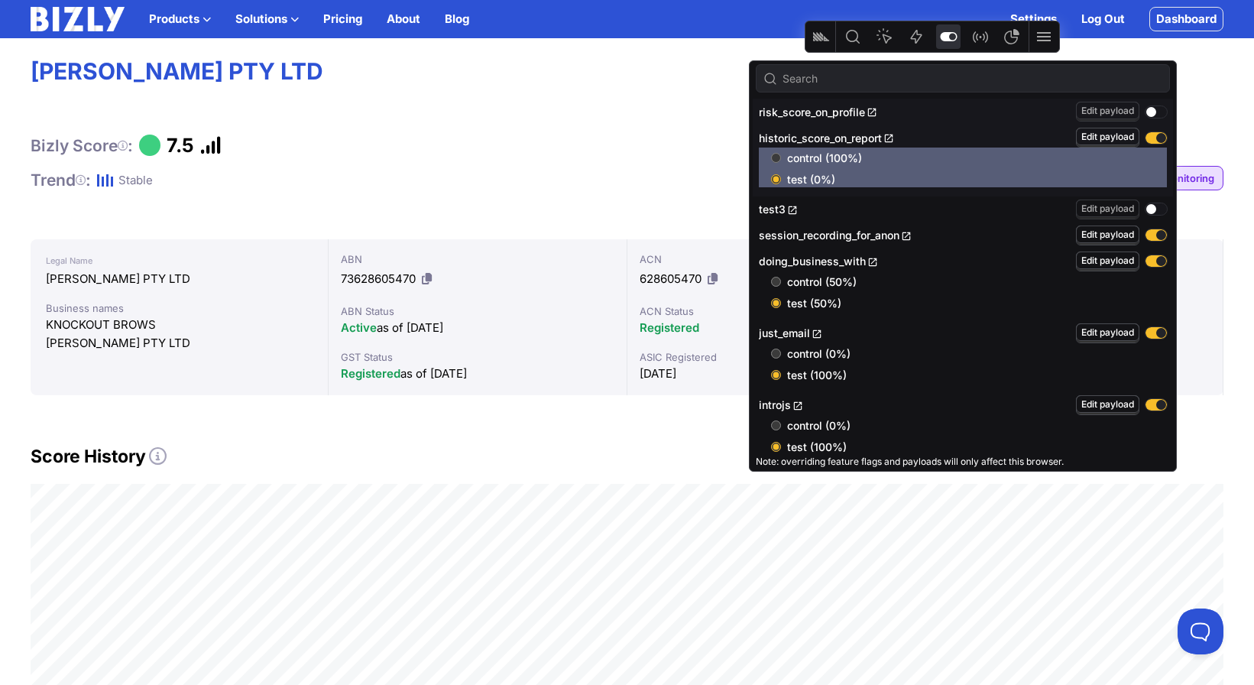
scroll to position [101, 0]
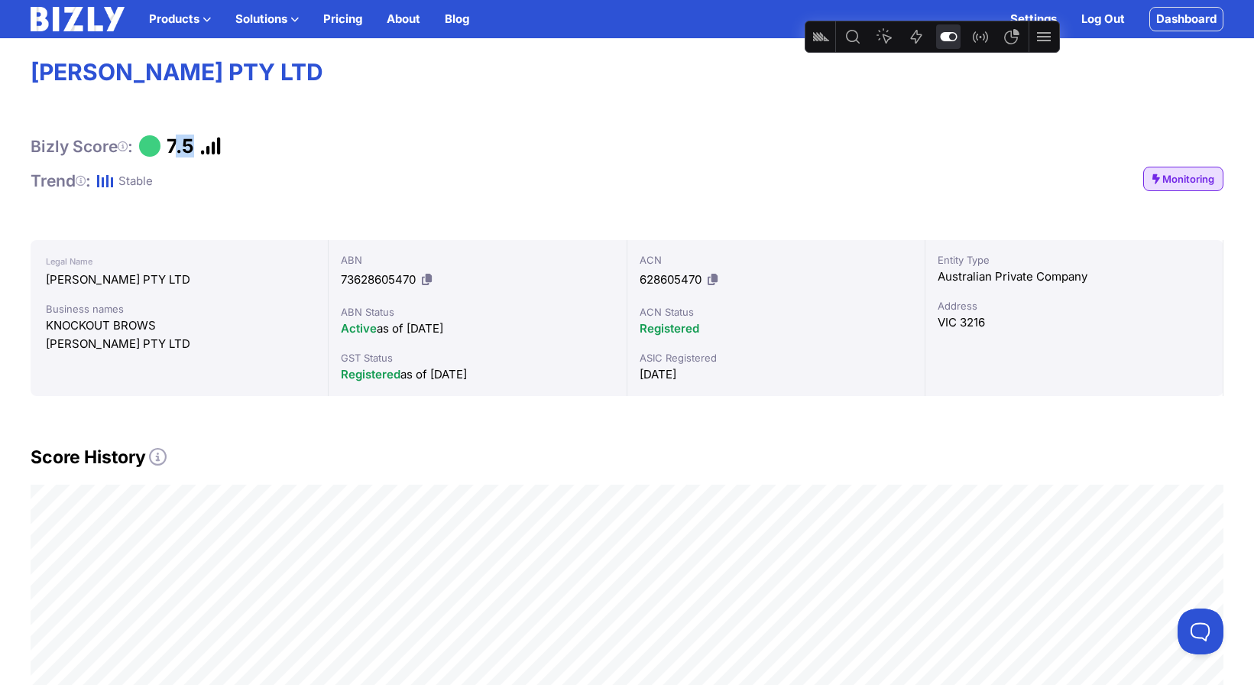
drag, startPoint x: 183, startPoint y: 148, endPoint x: 225, endPoint y: 147, distance: 42.0
click at [225, 147] on div "Bizly Score : 7.5" at bounding box center [627, 145] width 1193 height 23
click at [714, 280] on icon at bounding box center [712, 278] width 10 height 11
copy div ".5"
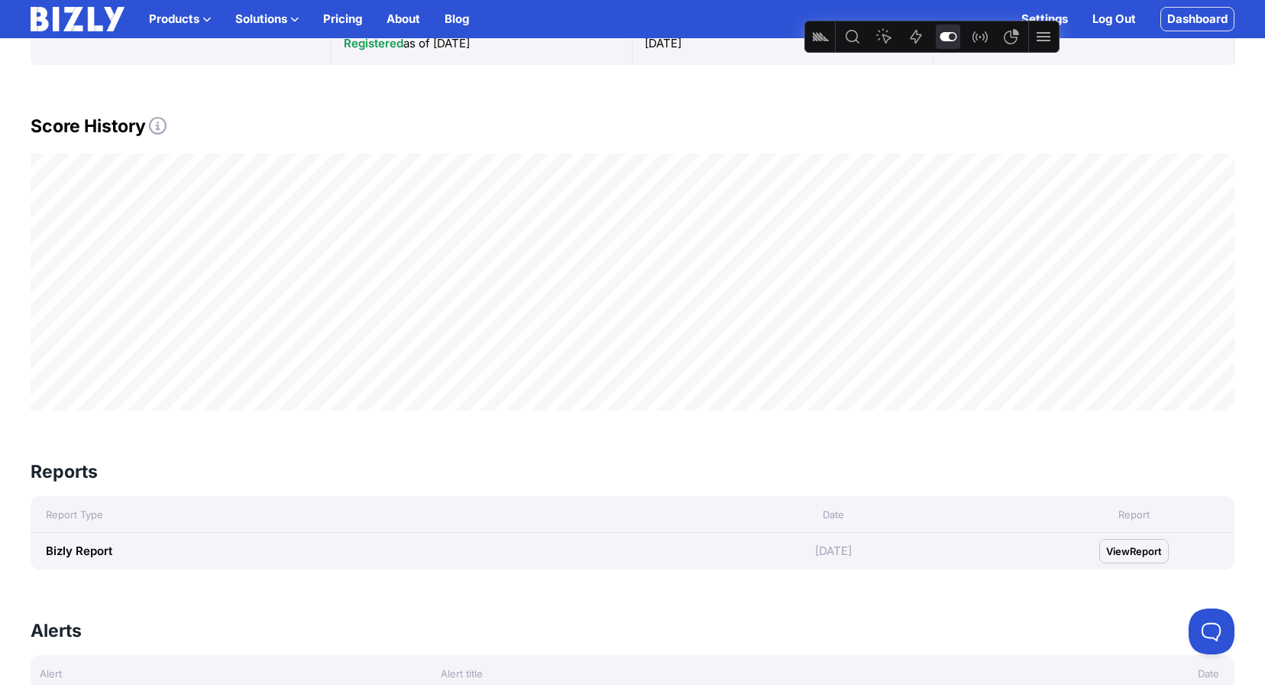
scroll to position [348, 0]
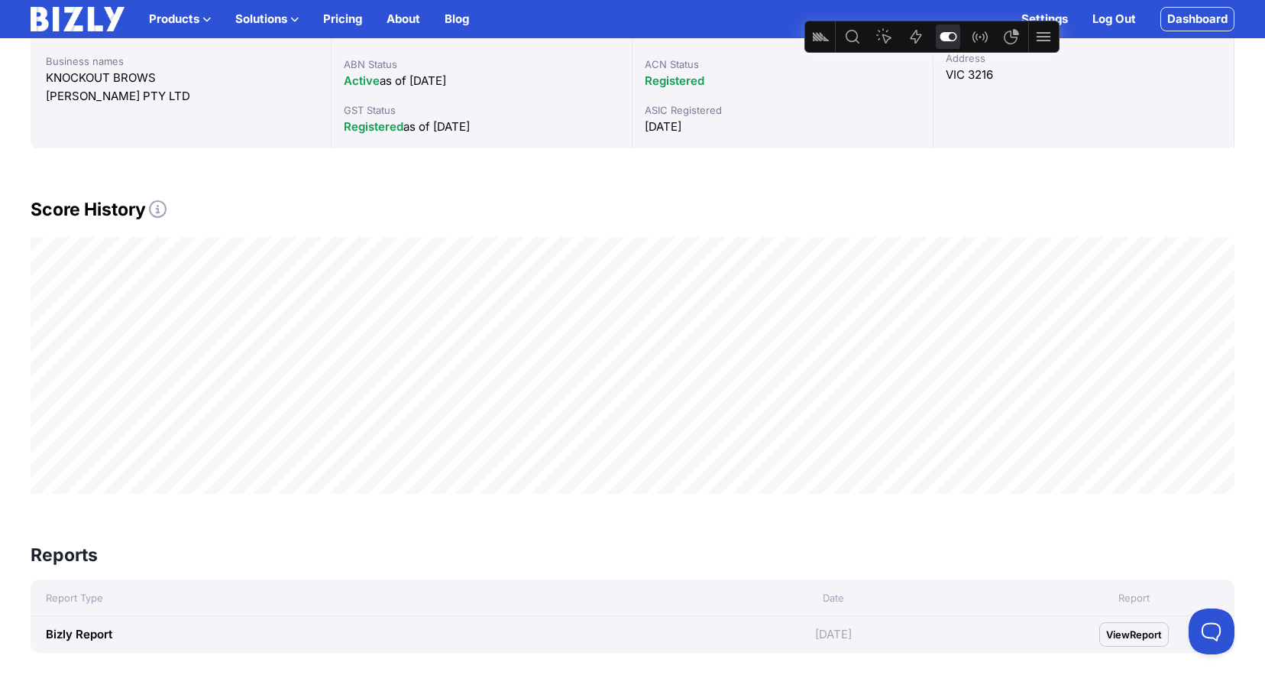
drag, startPoint x: 29, startPoint y: 213, endPoint x: 198, endPoint y: 217, distance: 168.9
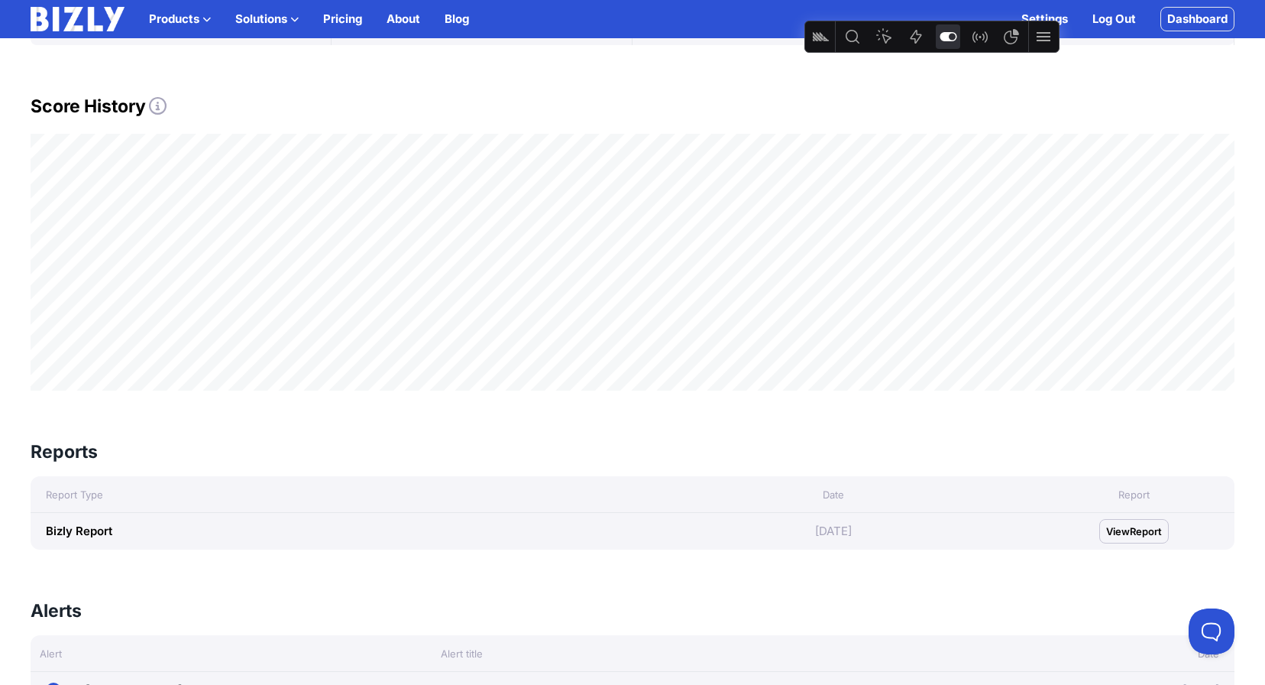
scroll to position [648, 0]
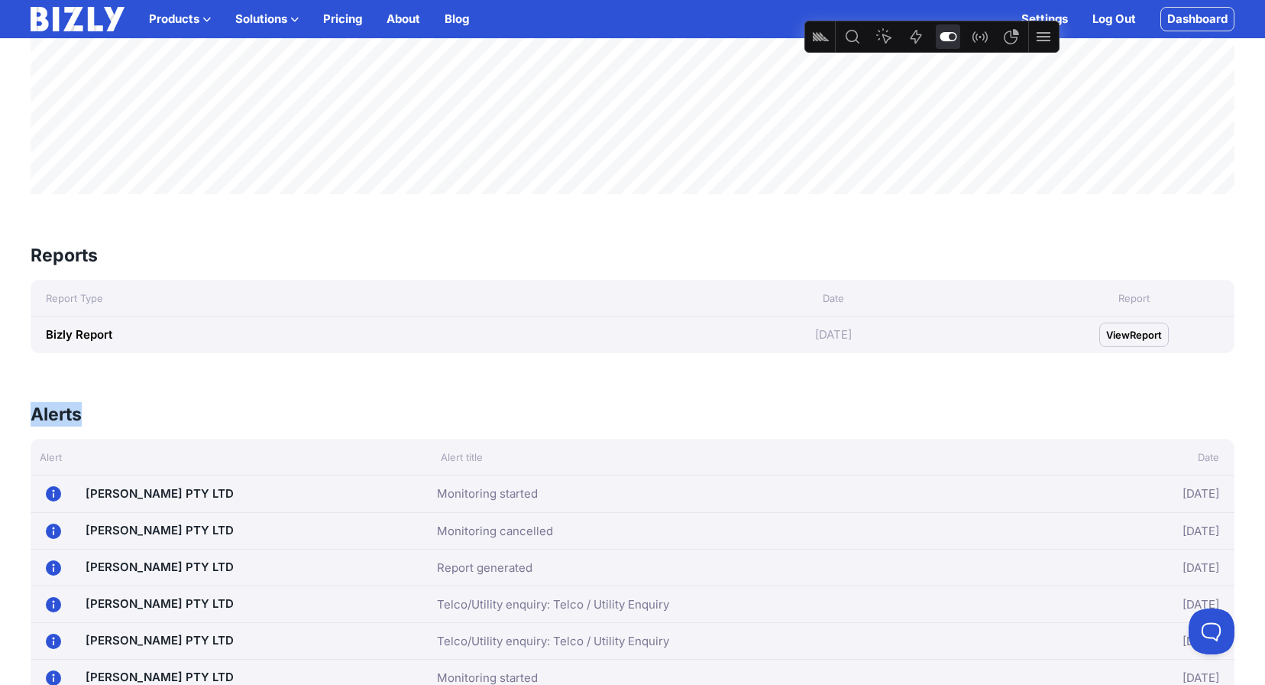
drag, startPoint x: 27, startPoint y: 415, endPoint x: 135, endPoint y: 410, distance: 108.6
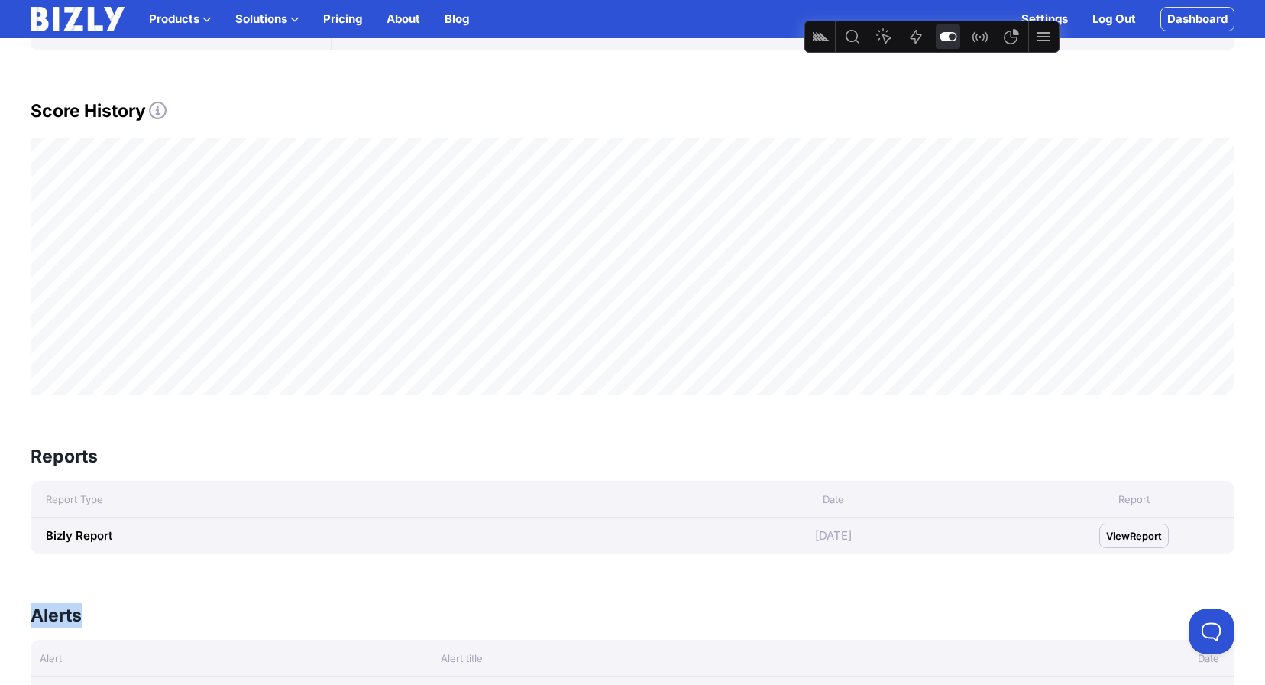
scroll to position [371, 0]
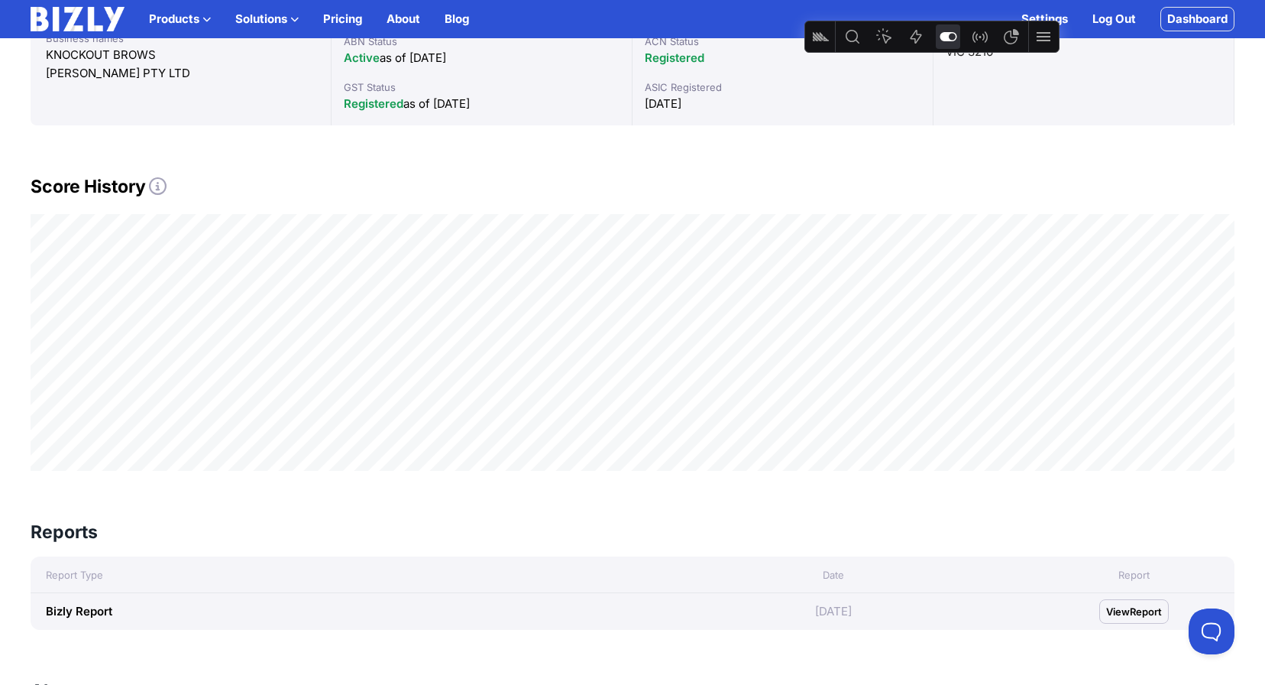
drag, startPoint x: 289, startPoint y: 146, endPoint x: 304, endPoint y: 146, distance: 15.3
click at [204, 21] on icon "button" at bounding box center [206, 19] width 8 height 8
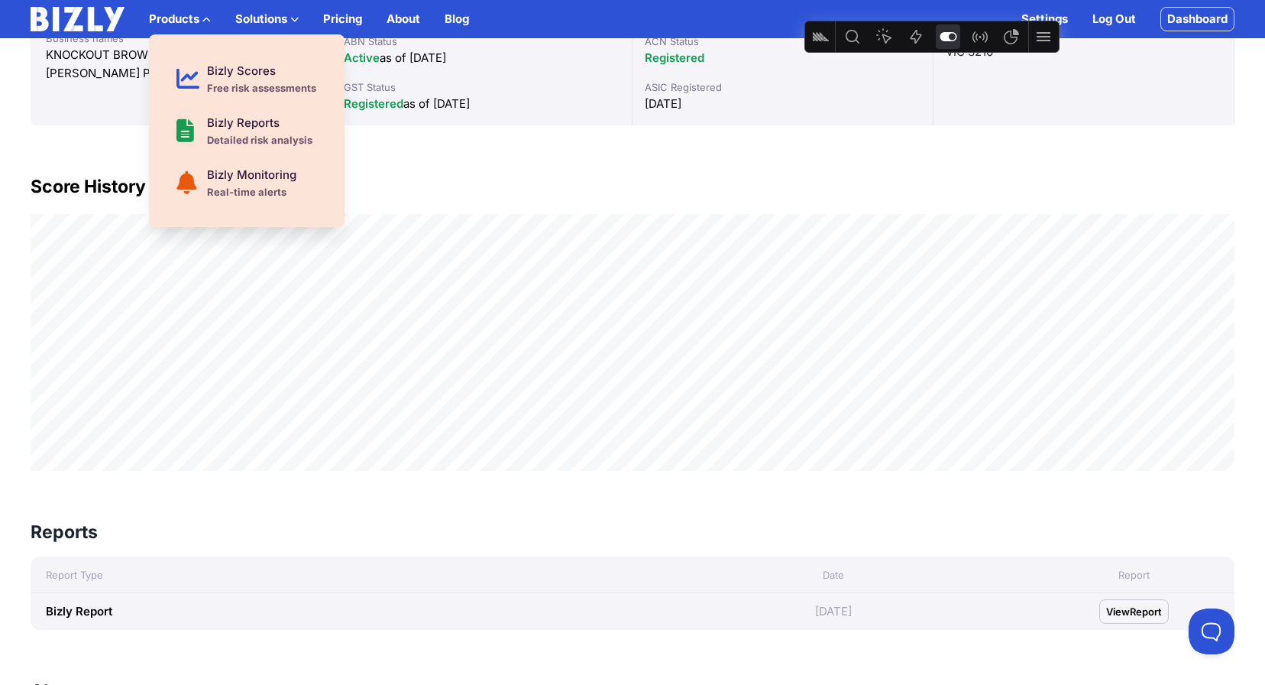
click at [275, 16] on button "Solutions" at bounding box center [266, 19] width 63 height 18
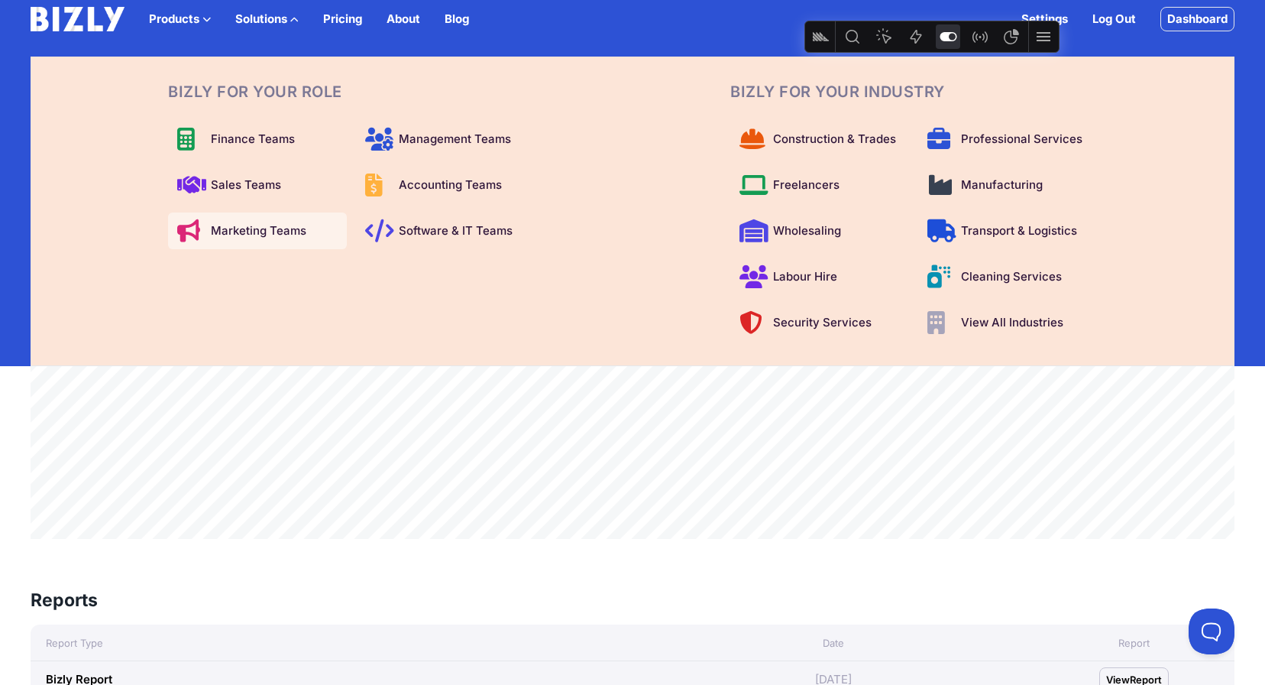
scroll to position [448, 0]
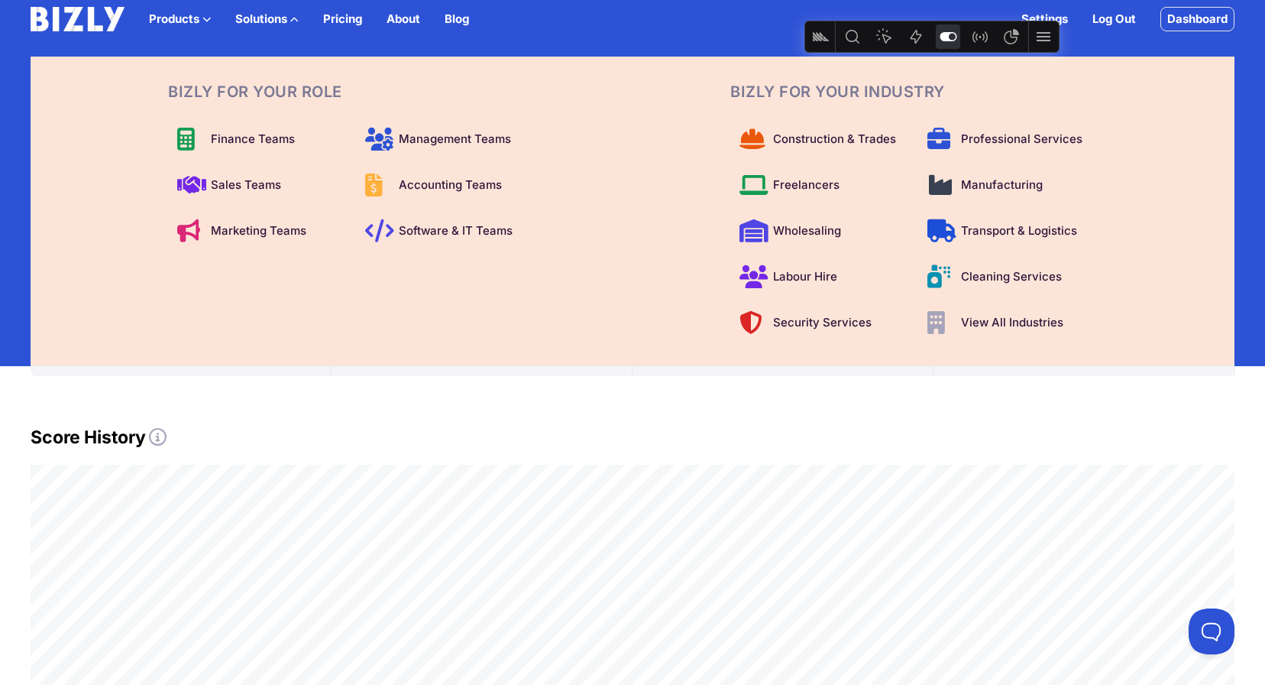
click at [286, 14] on button "Solutions" at bounding box center [266, 19] width 63 height 18
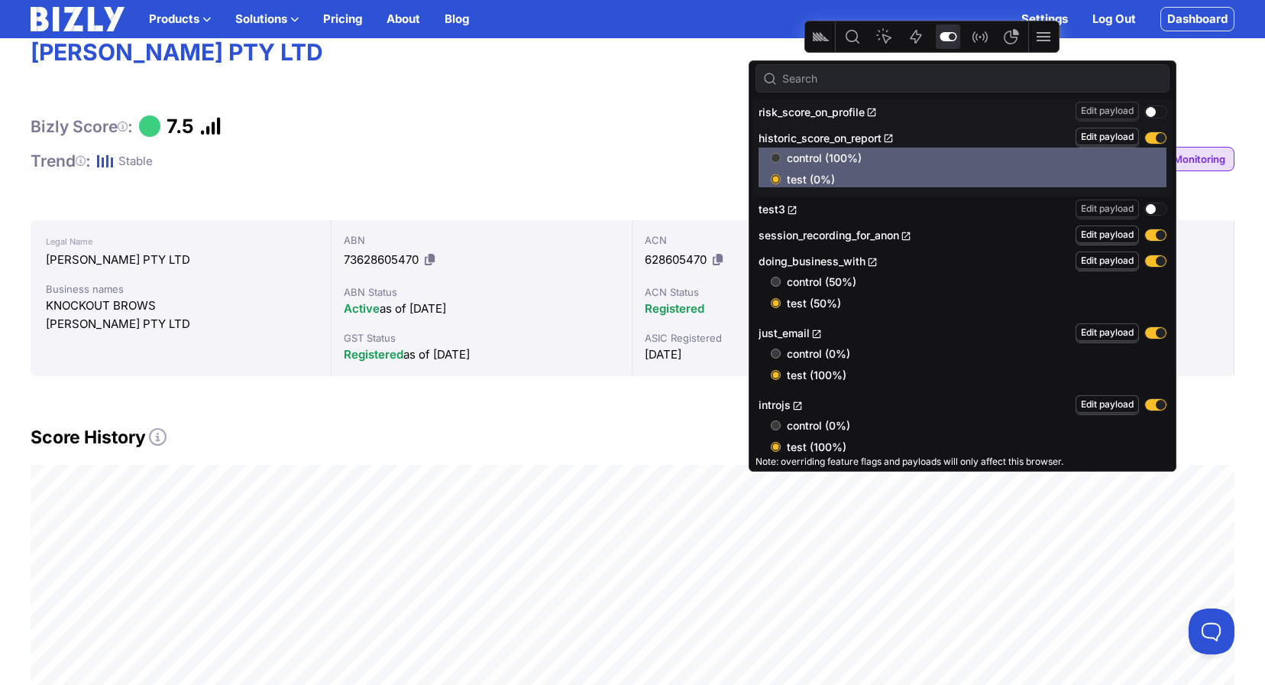
click at [100, 28] on img at bounding box center [78, 19] width 94 height 24
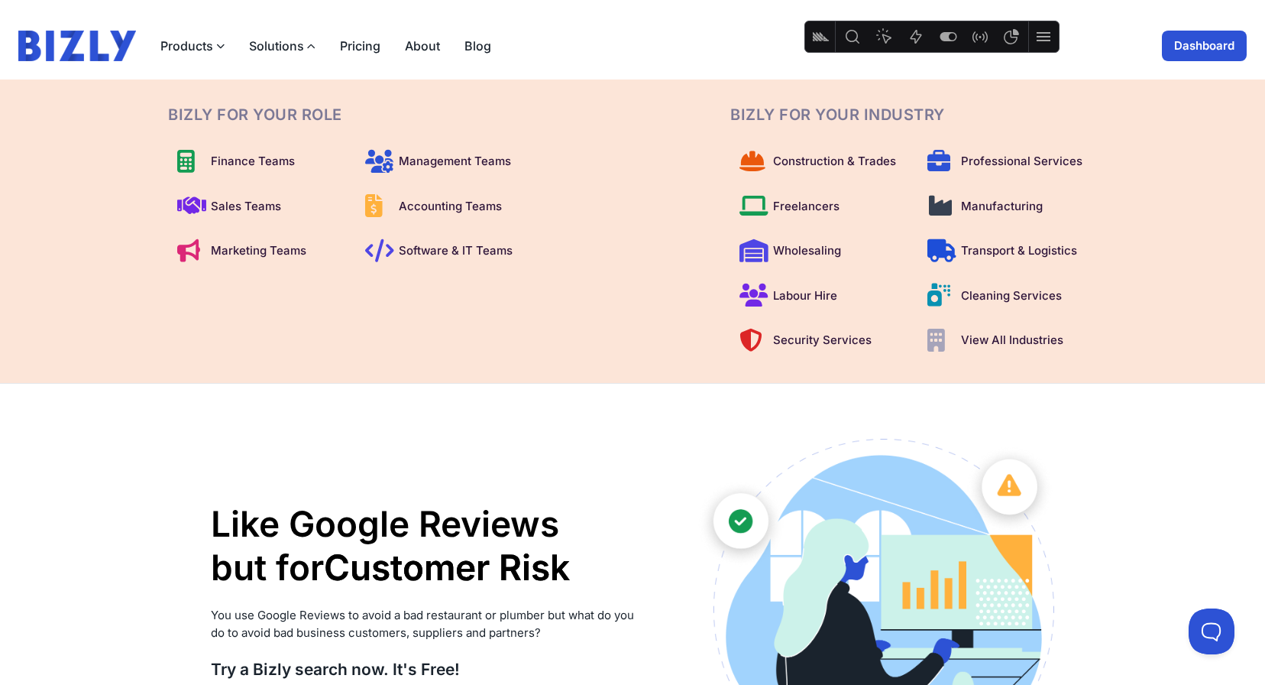
click at [296, 47] on button "Solutions" at bounding box center [282, 46] width 66 height 18
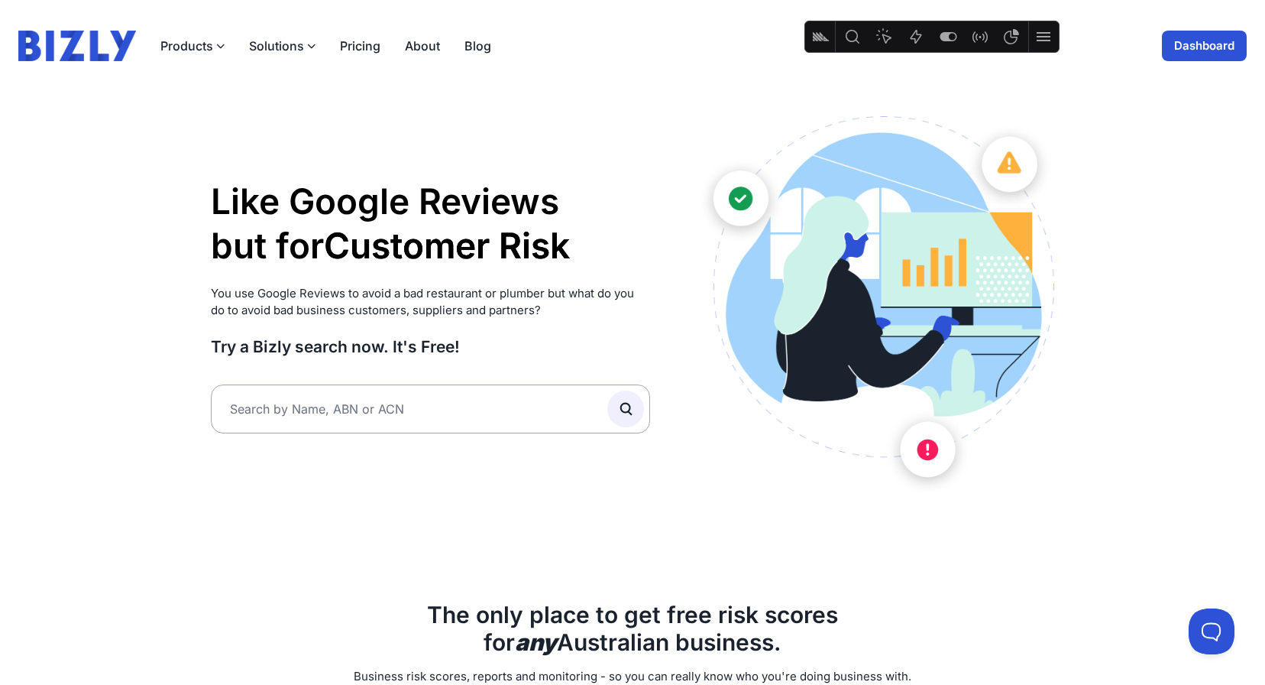
click at [296, 47] on button "Solutions" at bounding box center [282, 46] width 66 height 18
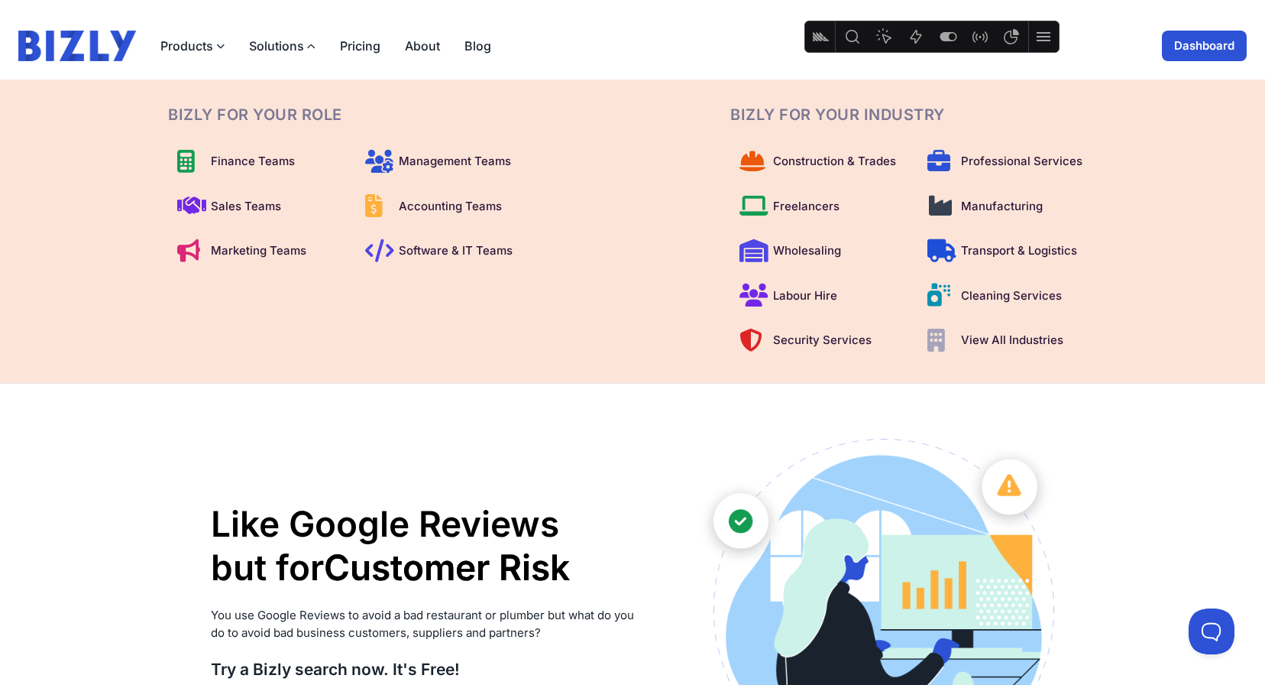
click at [296, 47] on button "Solutions" at bounding box center [282, 46] width 66 height 18
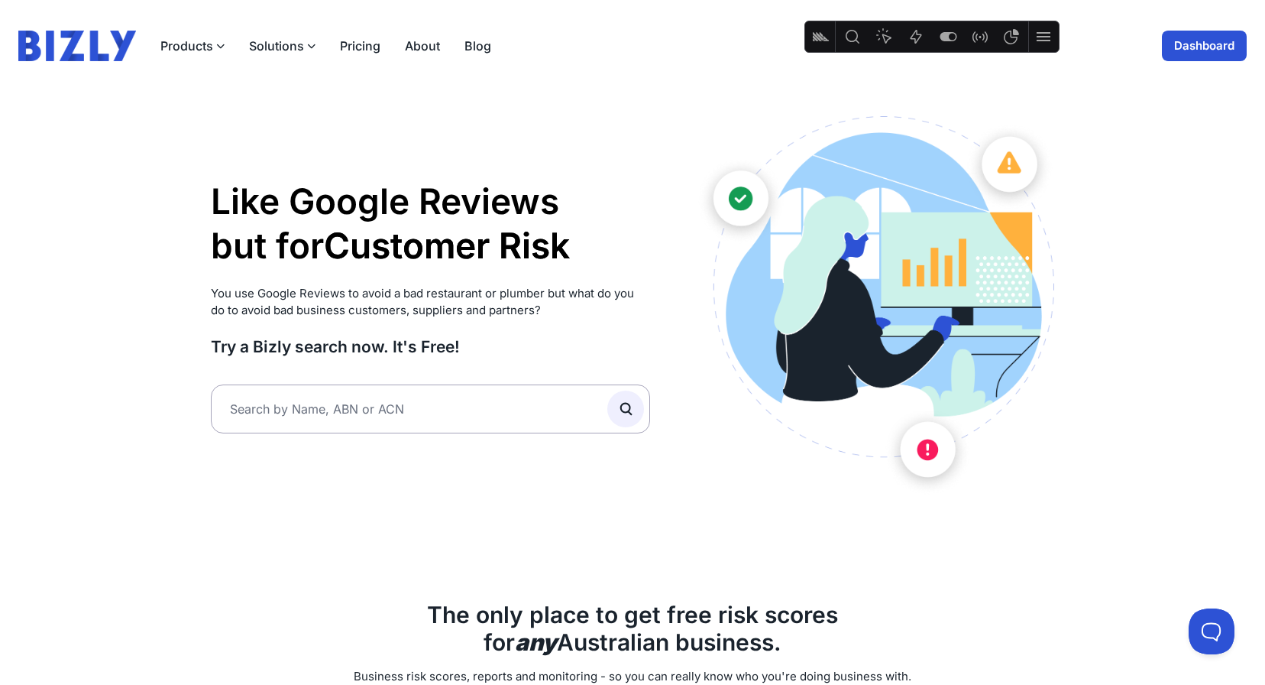
click at [296, 47] on button "Solutions" at bounding box center [282, 46] width 66 height 18
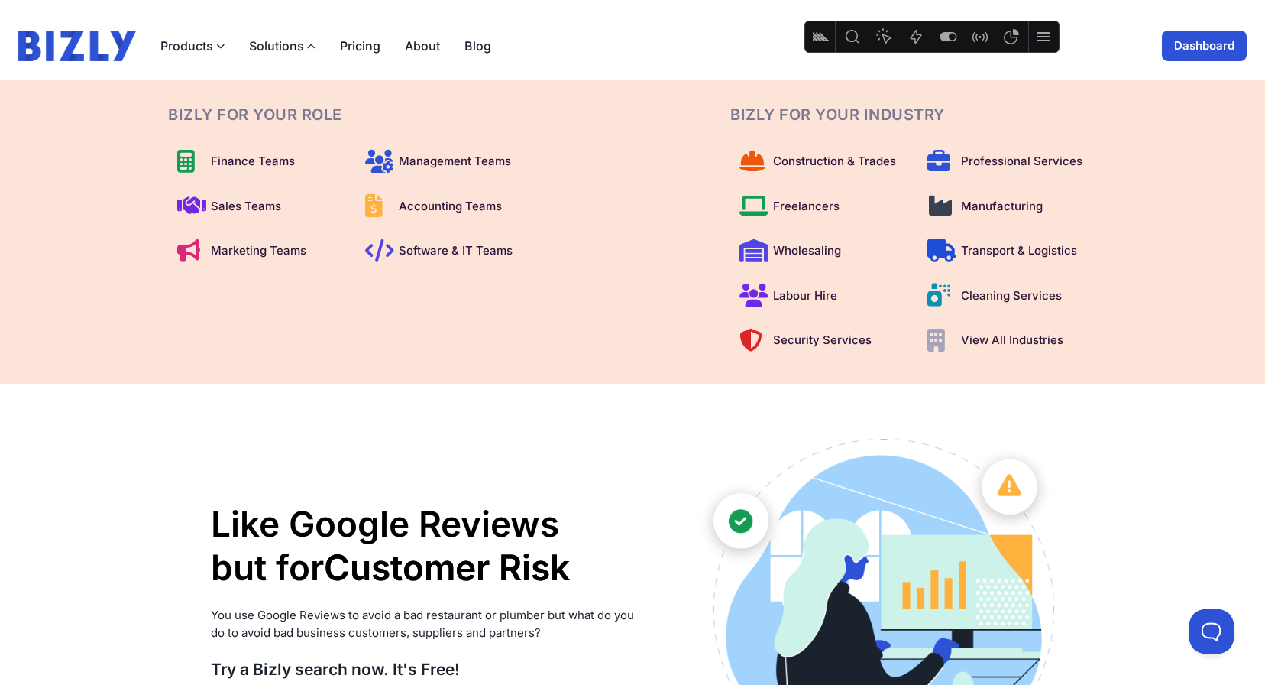
click at [308, 44] on icon "button" at bounding box center [311, 46] width 8 height 8
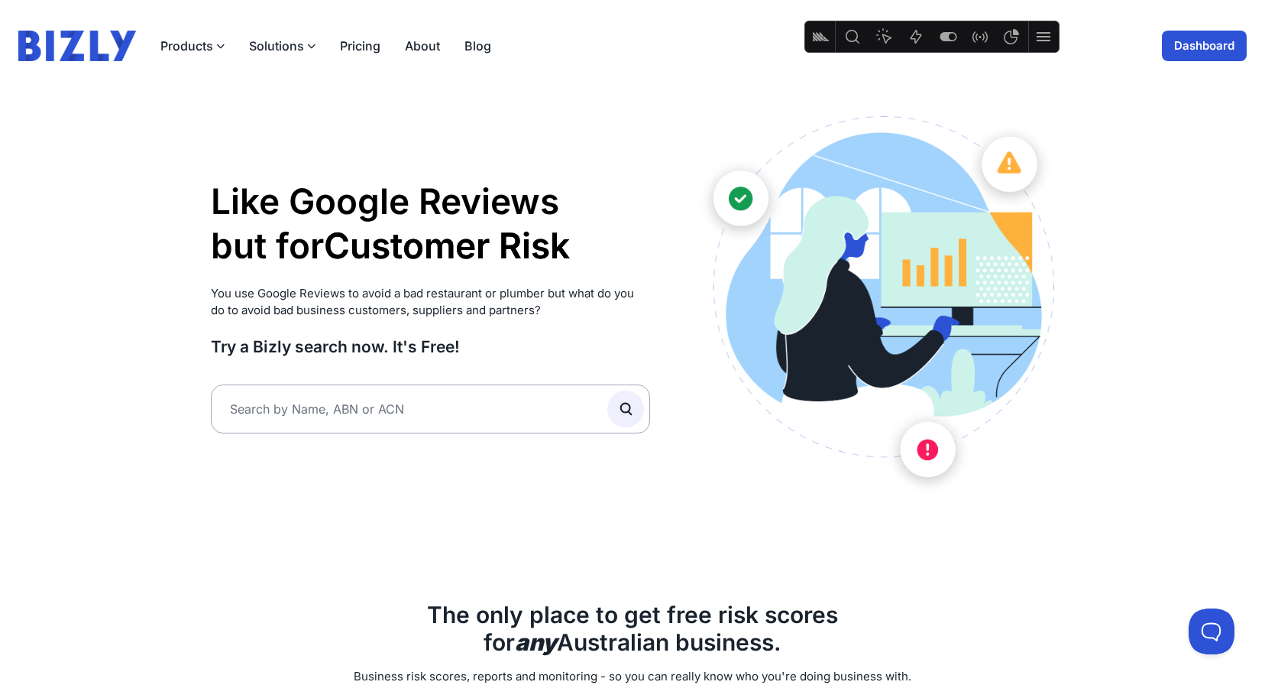
click at [307, 44] on icon "button" at bounding box center [311, 46] width 8 height 8
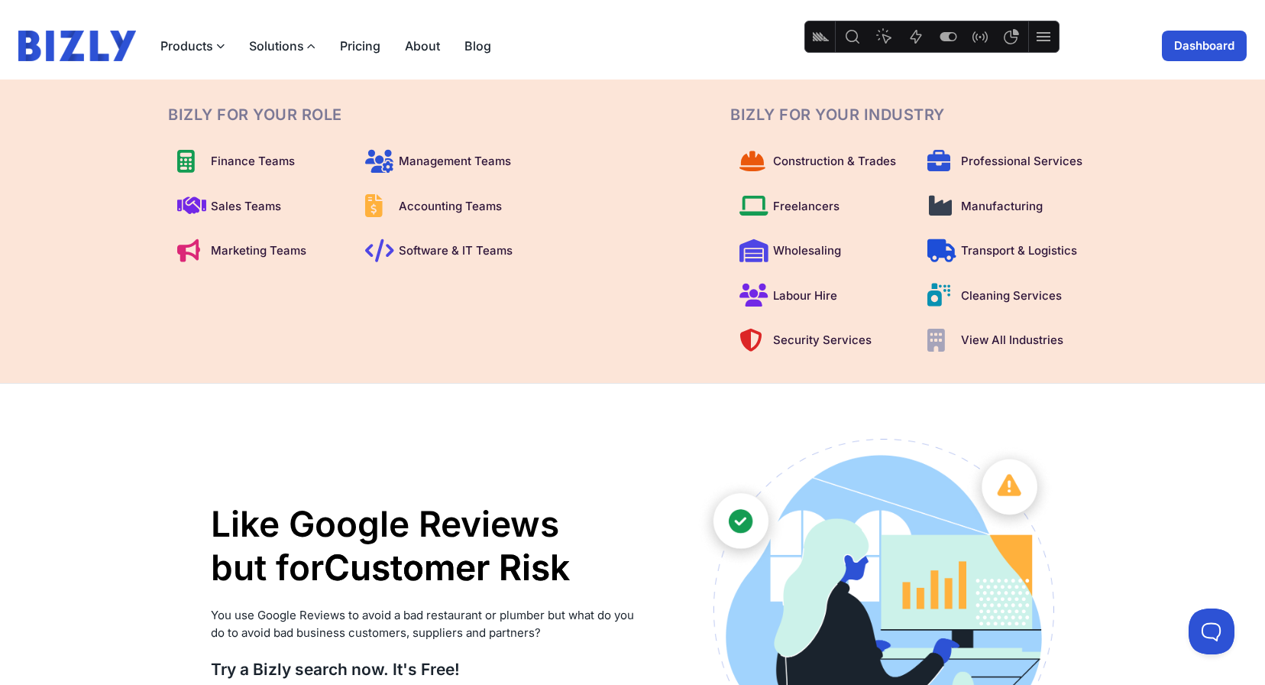
click at [307, 44] on icon "button" at bounding box center [311, 46] width 8 height 8
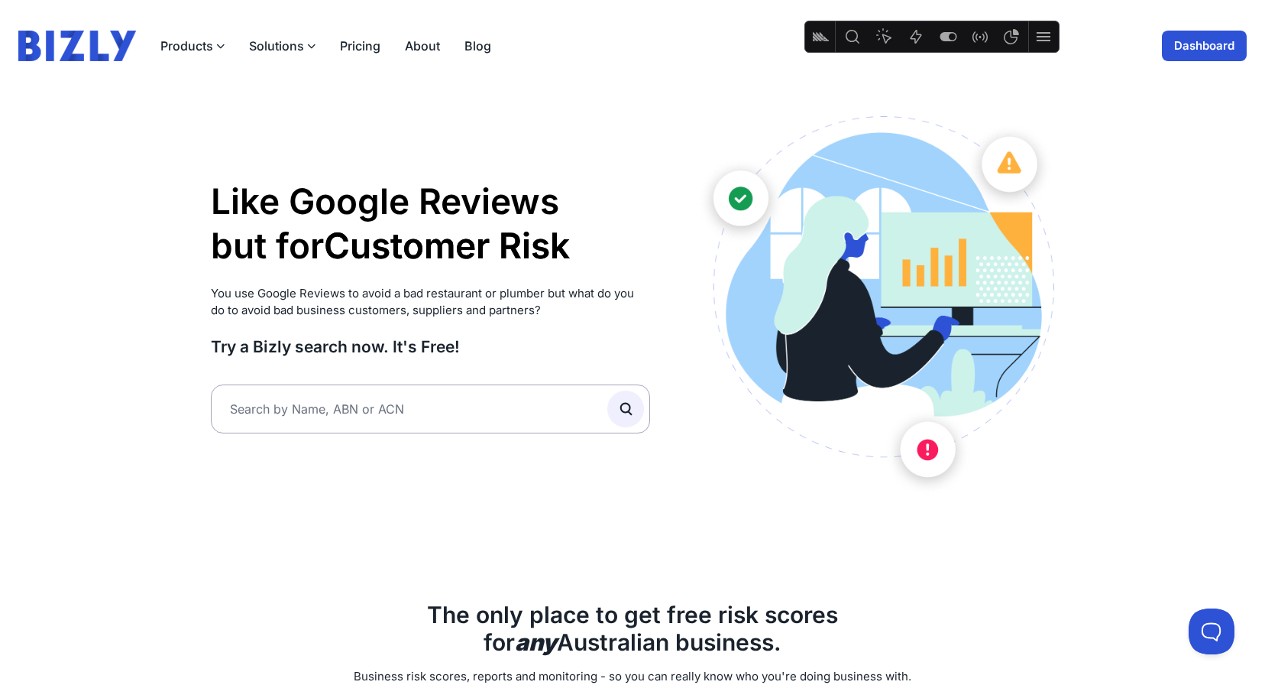
click at [307, 44] on icon "button" at bounding box center [311, 46] width 8 height 8
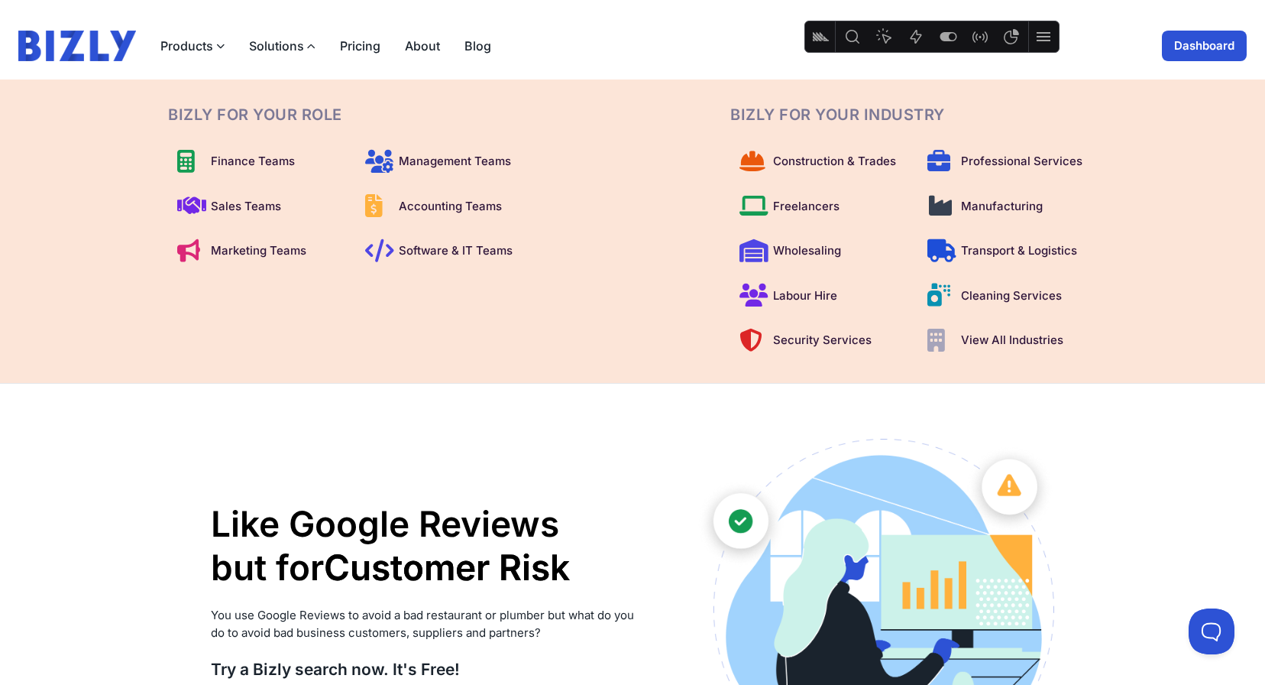
click at [309, 44] on icon "button" at bounding box center [311, 46] width 8 height 8
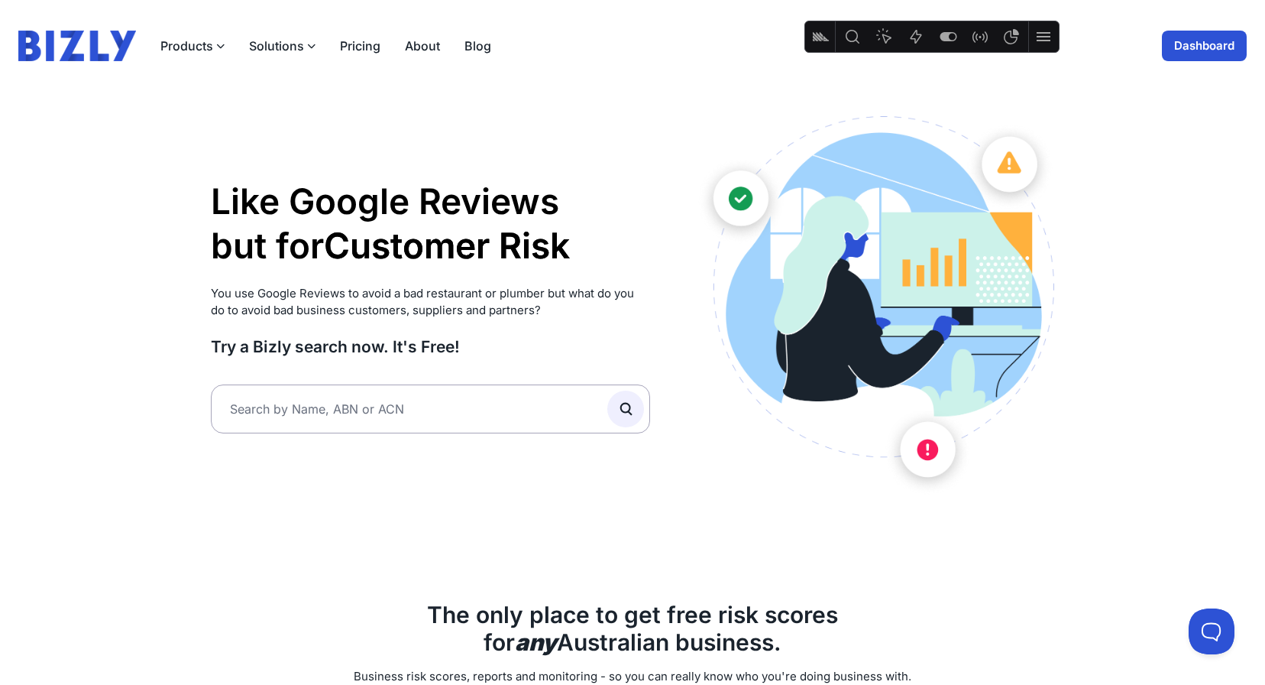
click at [309, 44] on icon "button" at bounding box center [311, 46] width 8 height 8
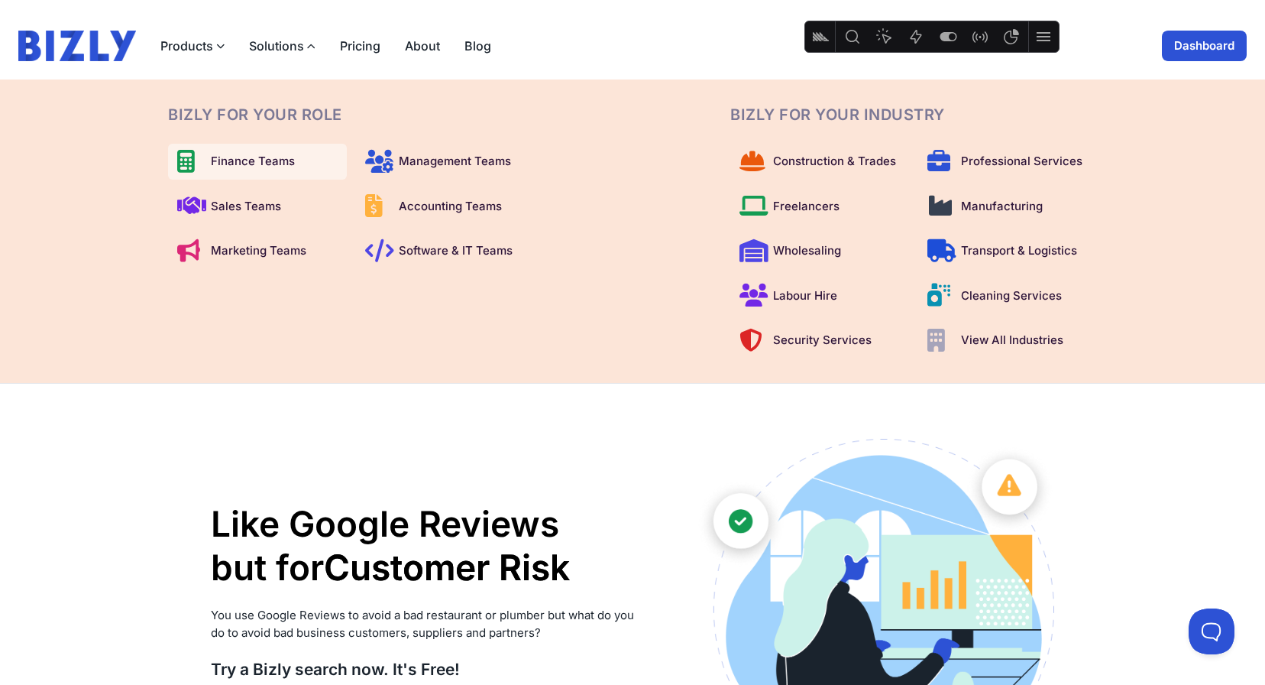
click at [222, 167] on span "Finance Teams" at bounding box center [253, 162] width 84 height 18
click at [416, 258] on span "Software & IT Teams" at bounding box center [456, 251] width 114 height 18
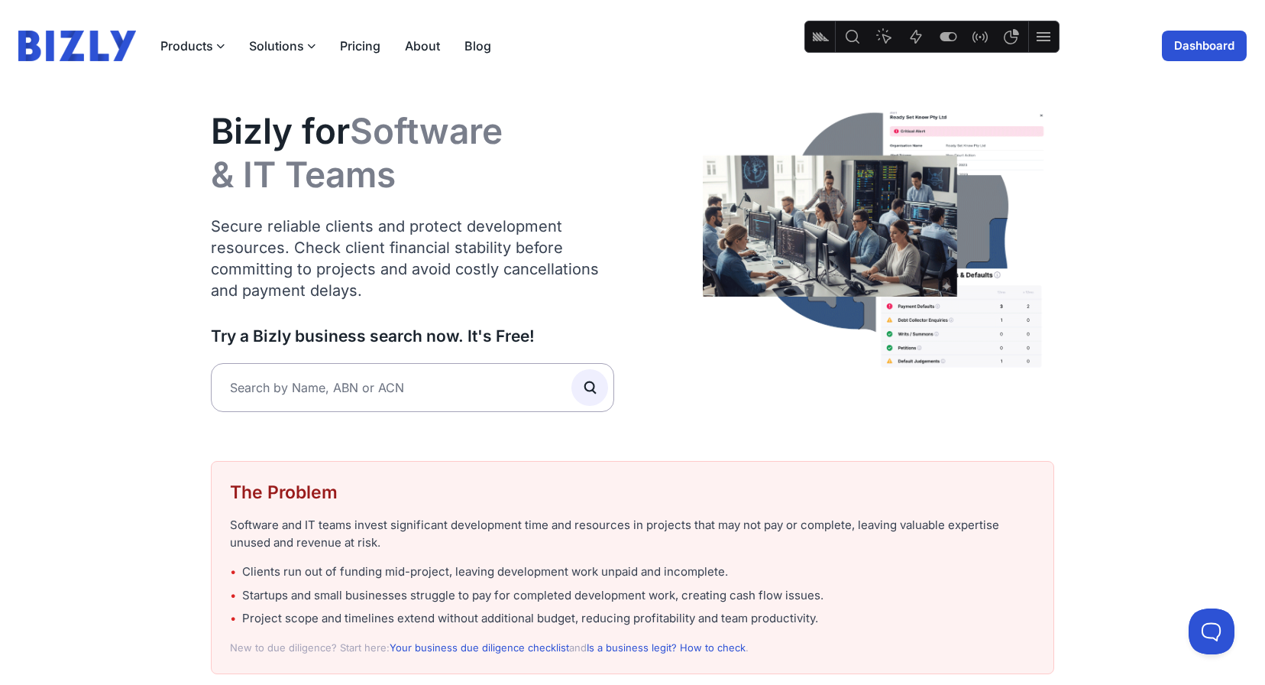
click at [847, 262] on img at bounding box center [878, 232] width 351 height 281
drag, startPoint x: 803, startPoint y: 243, endPoint x: 1037, endPoint y: 2, distance: 335.5
click at [302, 46] on button "Solutions" at bounding box center [282, 46] width 66 height 18
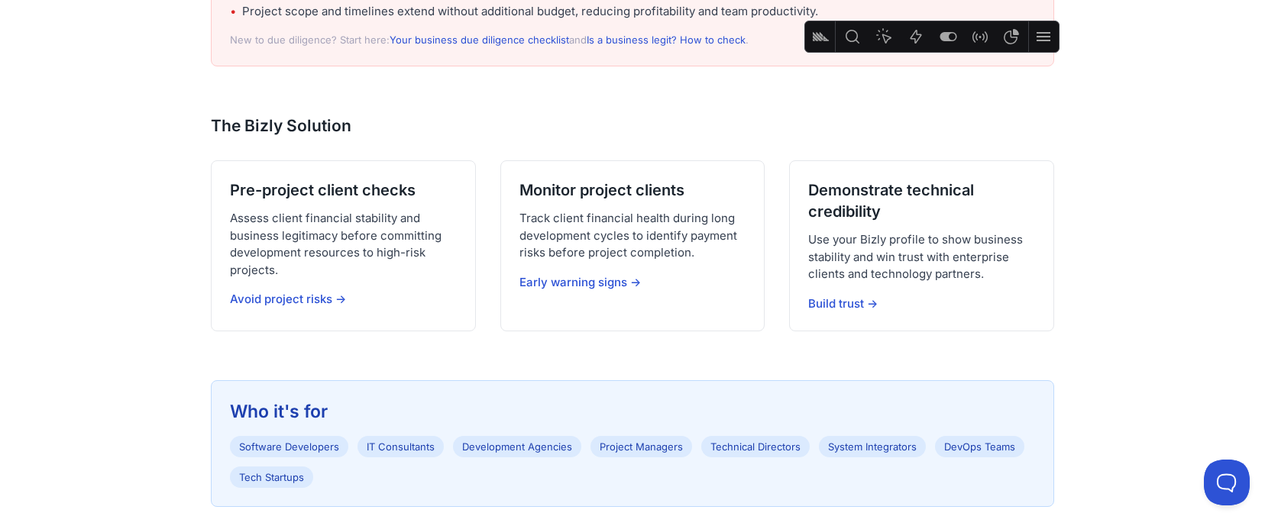
scroll to position [757, 0]
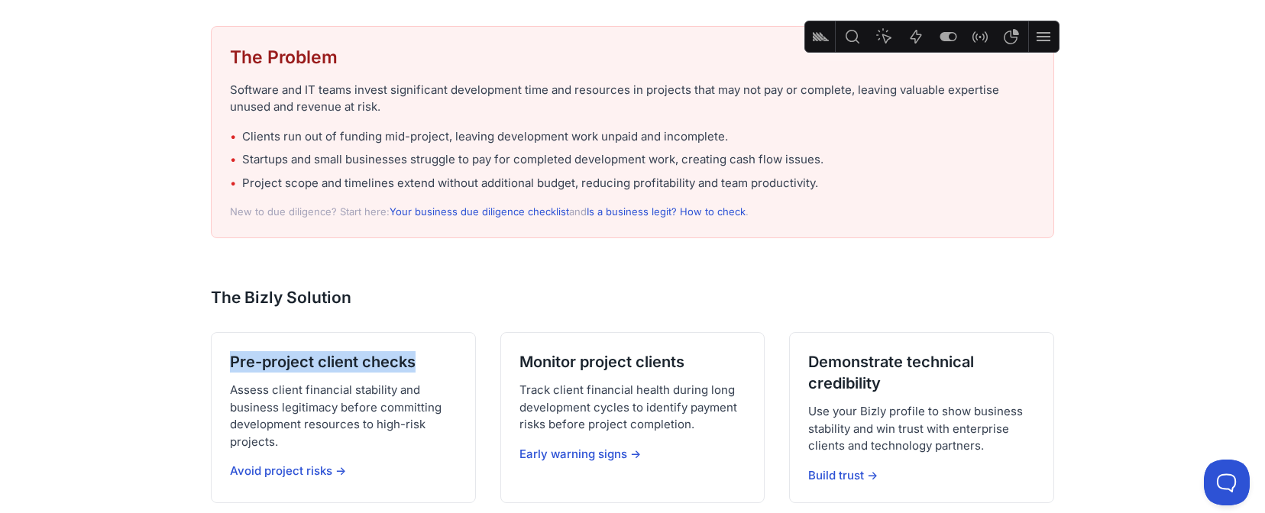
drag, startPoint x: 231, startPoint y: 360, endPoint x: 426, endPoint y: 355, distance: 194.9
click at [426, 355] on div "Pre-project client checks Assess client financial stability and business legiti…" at bounding box center [343, 417] width 265 height 171
click at [313, 476] on link "Avoid project risks →" at bounding box center [288, 471] width 116 height 15
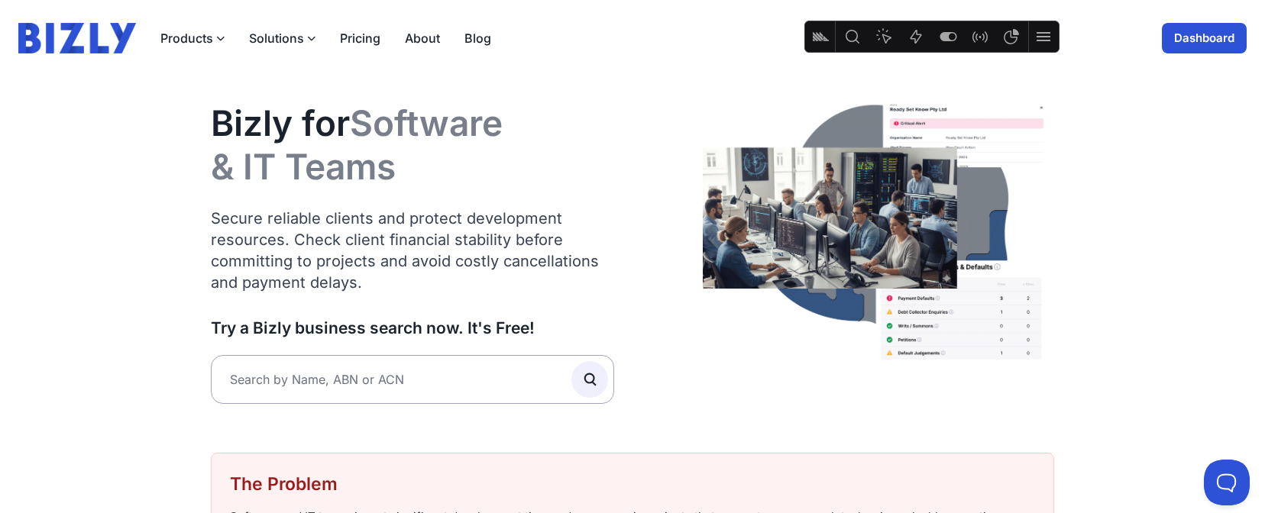
scroll to position [0, 0]
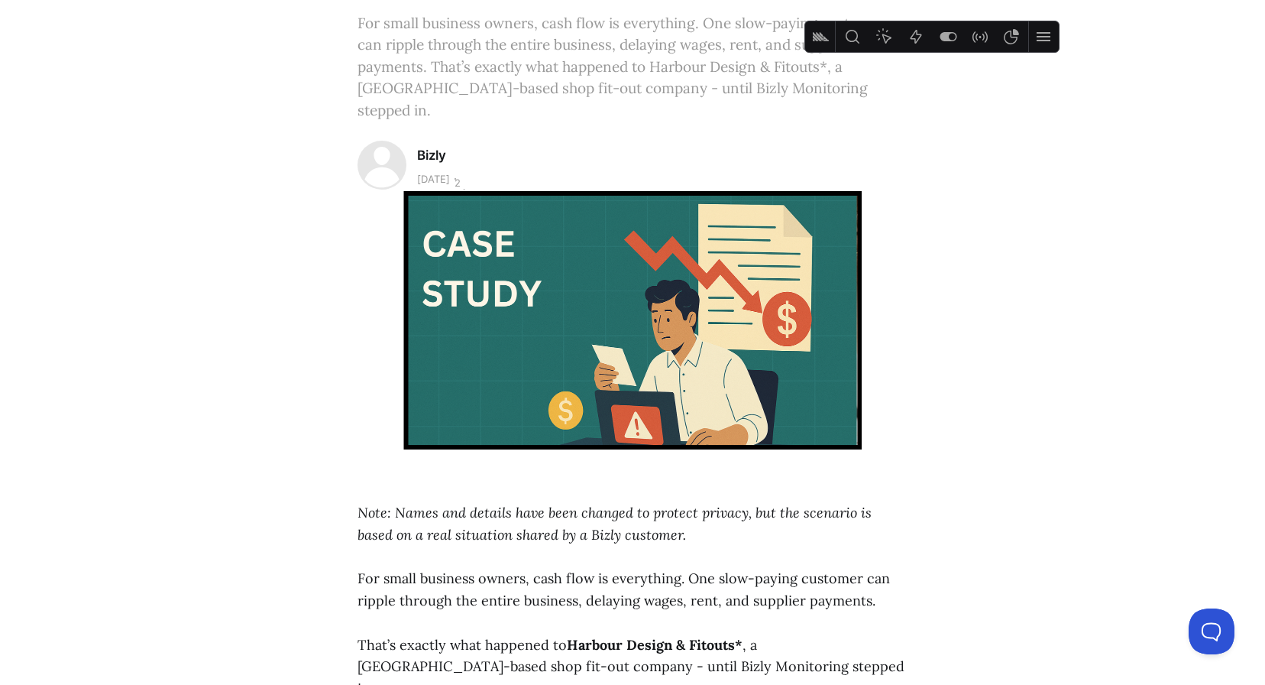
scroll to position [724, 0]
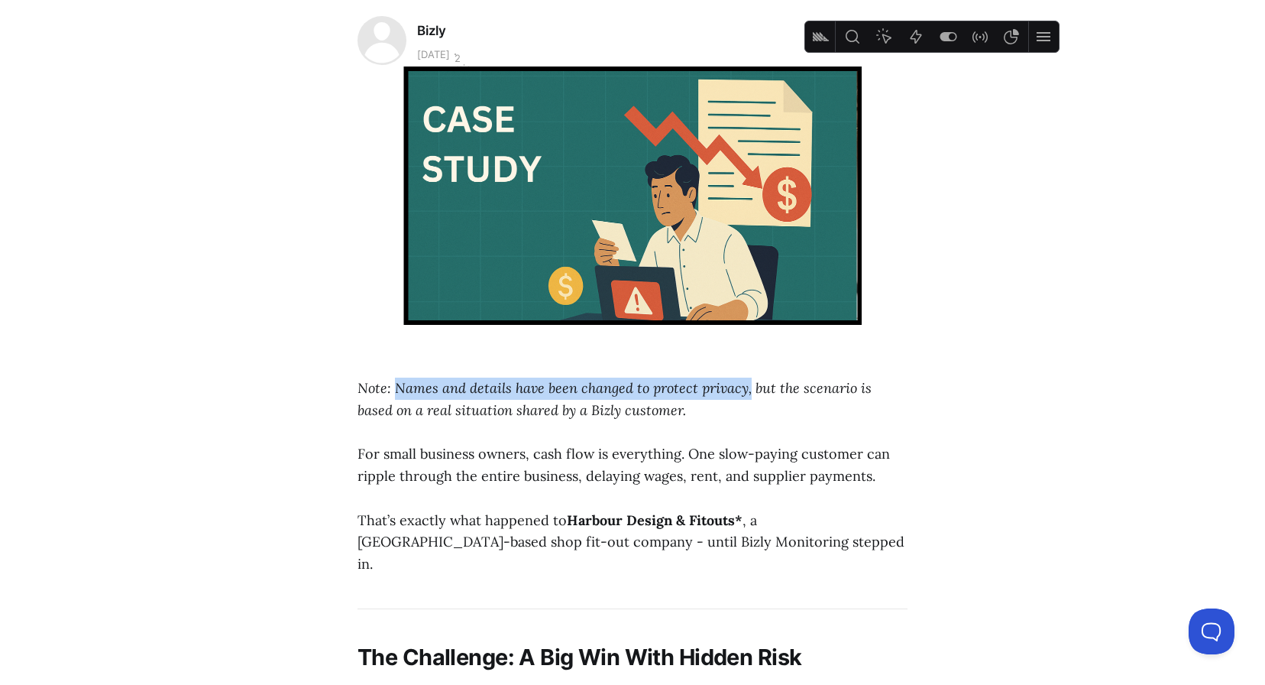
drag, startPoint x: 401, startPoint y: 370, endPoint x: 744, endPoint y: 357, distance: 343.3
click at [744, 379] on em "Note: Names and details have been changed to protect privacy, but the scenario …" at bounding box center [615, 399] width 514 height 40
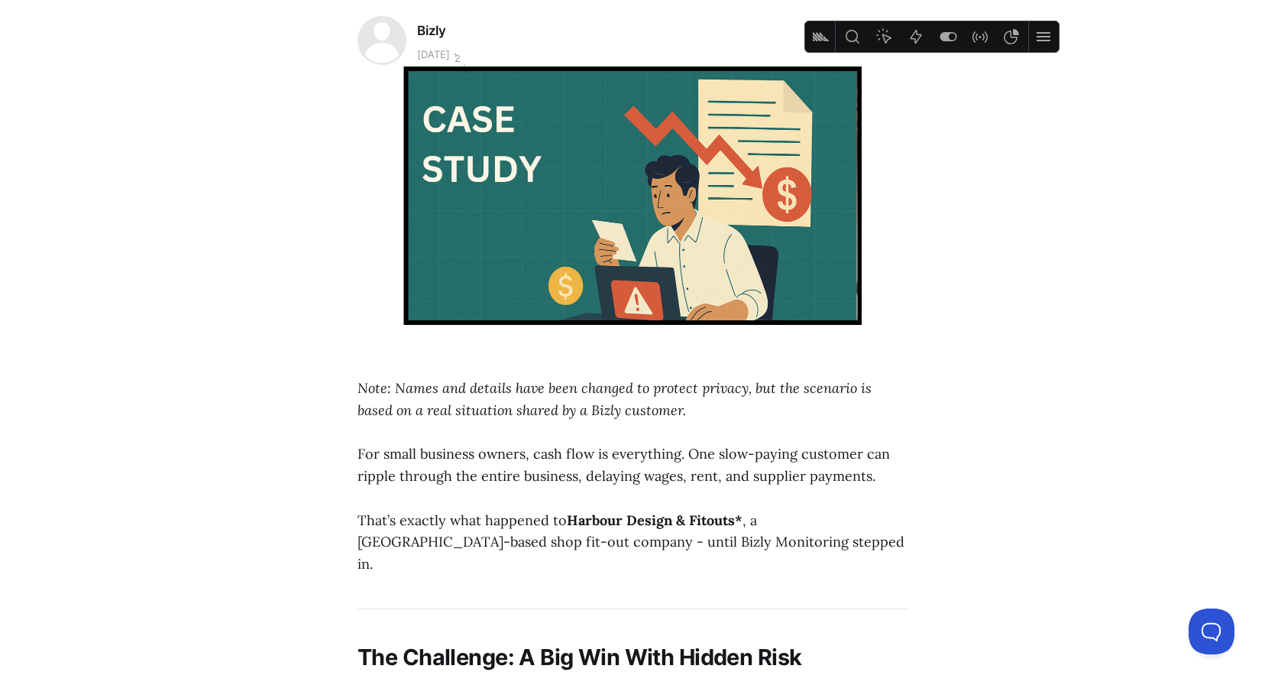
click at [741, 390] on p "Note: Names and details have been changed to protect privacy, but the scenario …" at bounding box center [633, 399] width 550 height 44
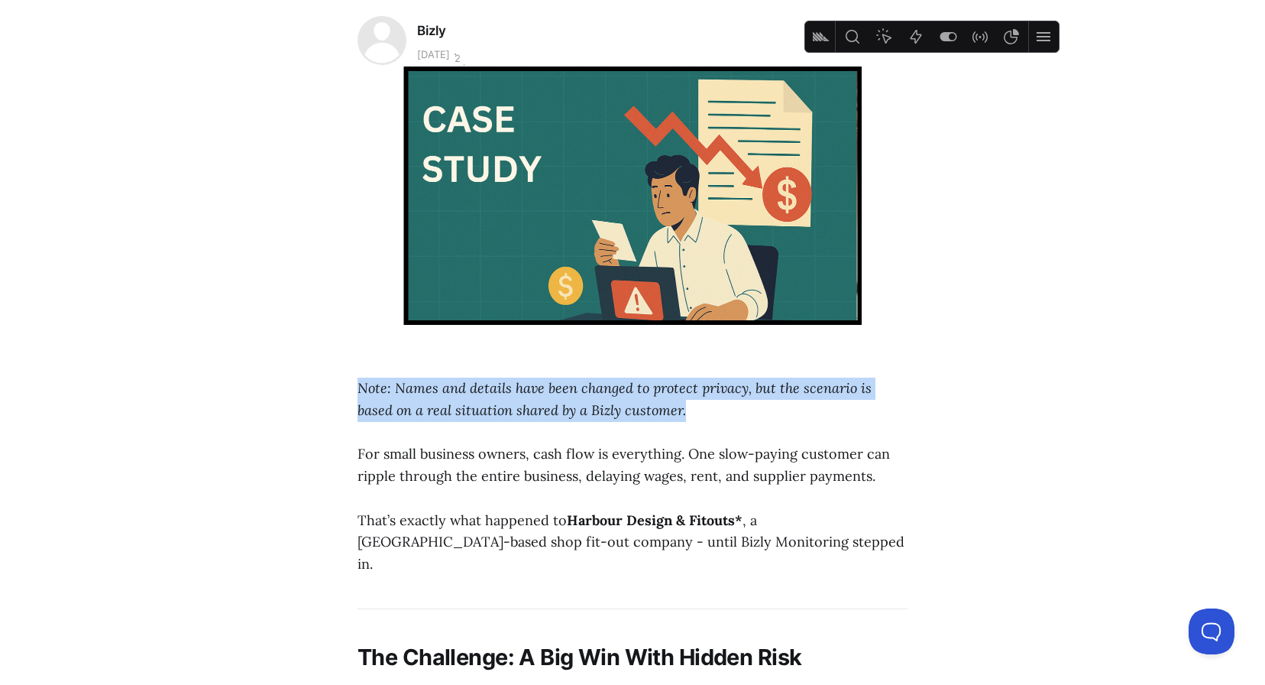
drag, startPoint x: 646, startPoint y: 396, endPoint x: 356, endPoint y: 354, distance: 293.2
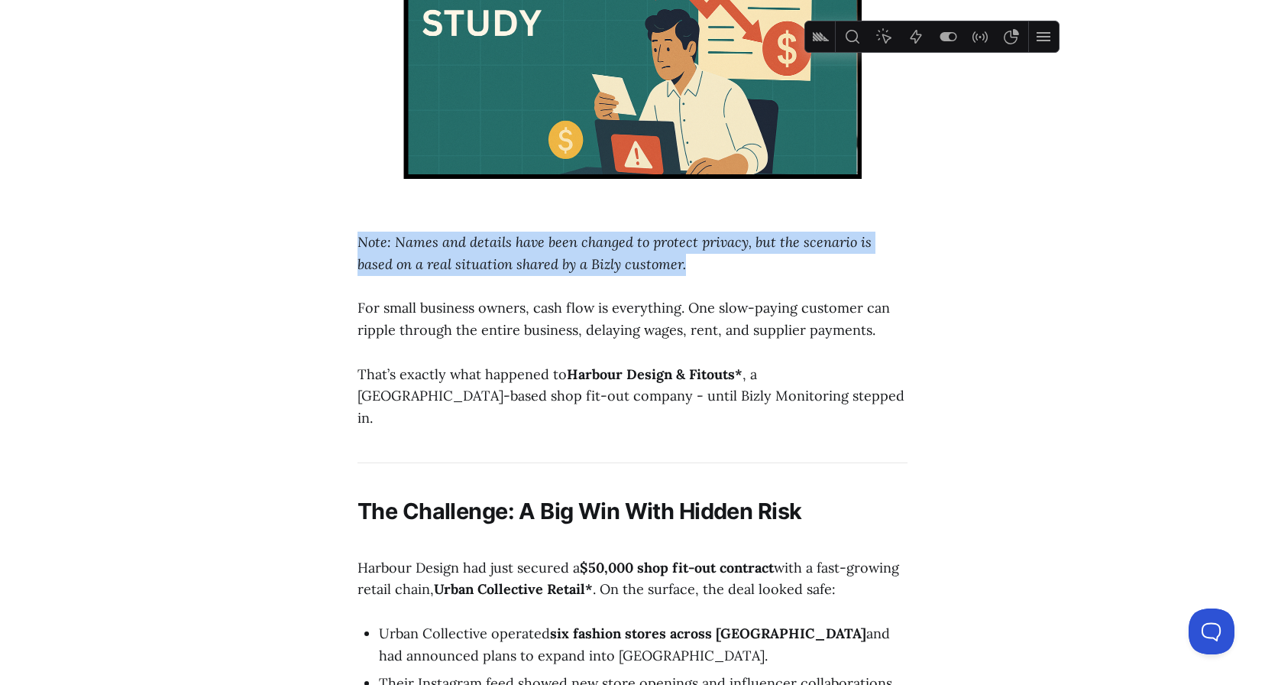
scroll to position [965, 0]
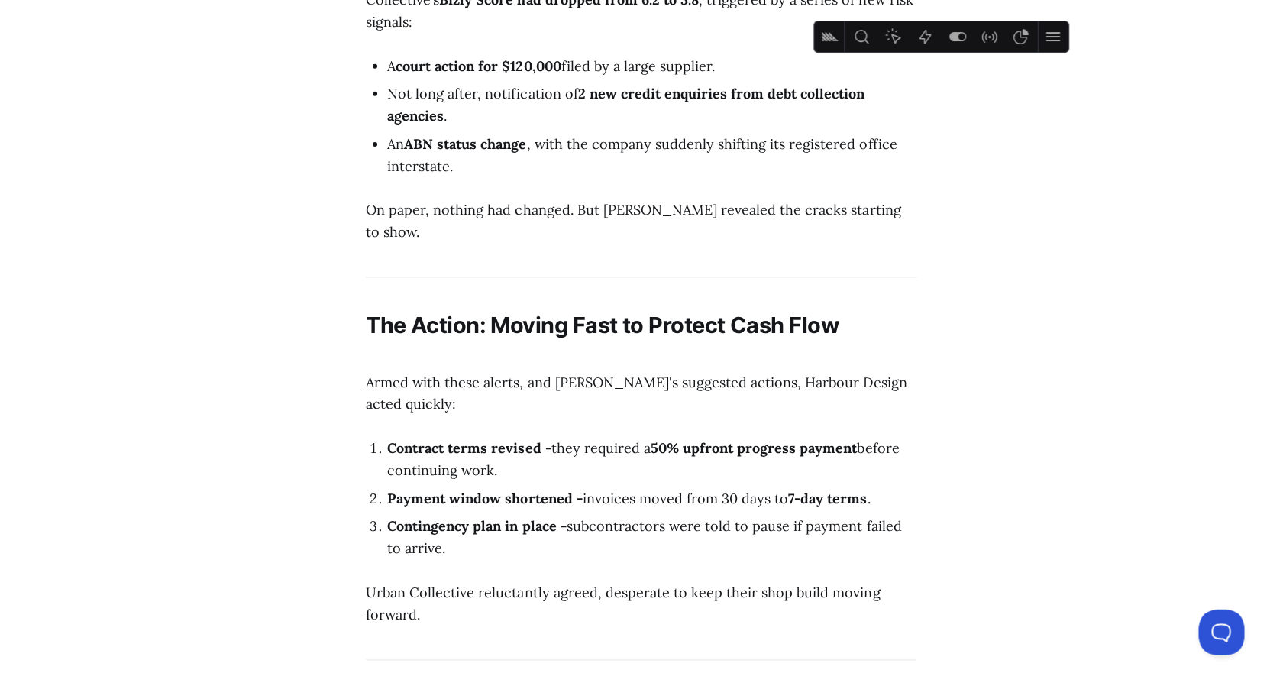
scroll to position [1899, 0]
